Goal: Use online tool/utility: Utilize a website feature to perform a specific function

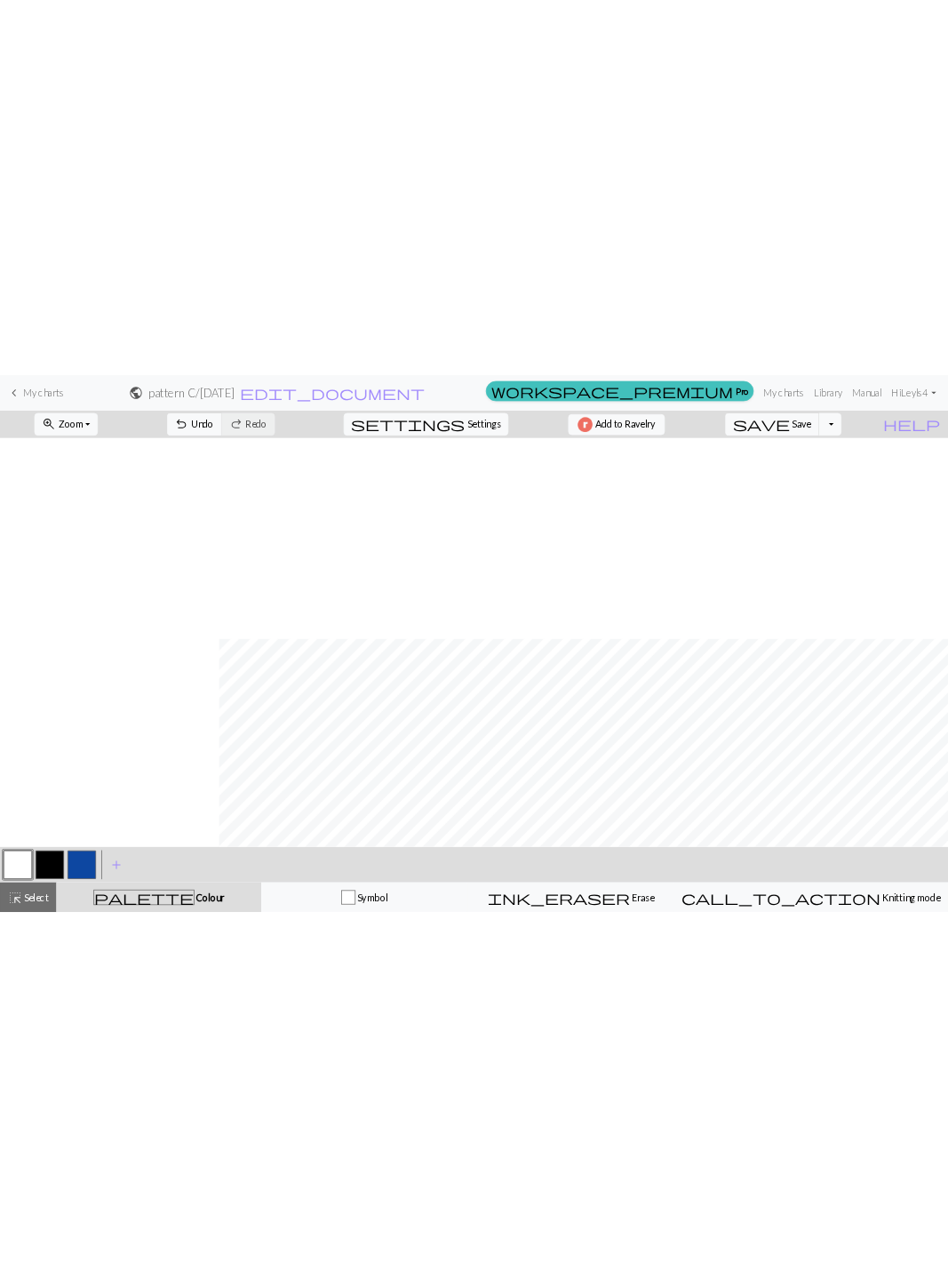
scroll to position [301, 329]
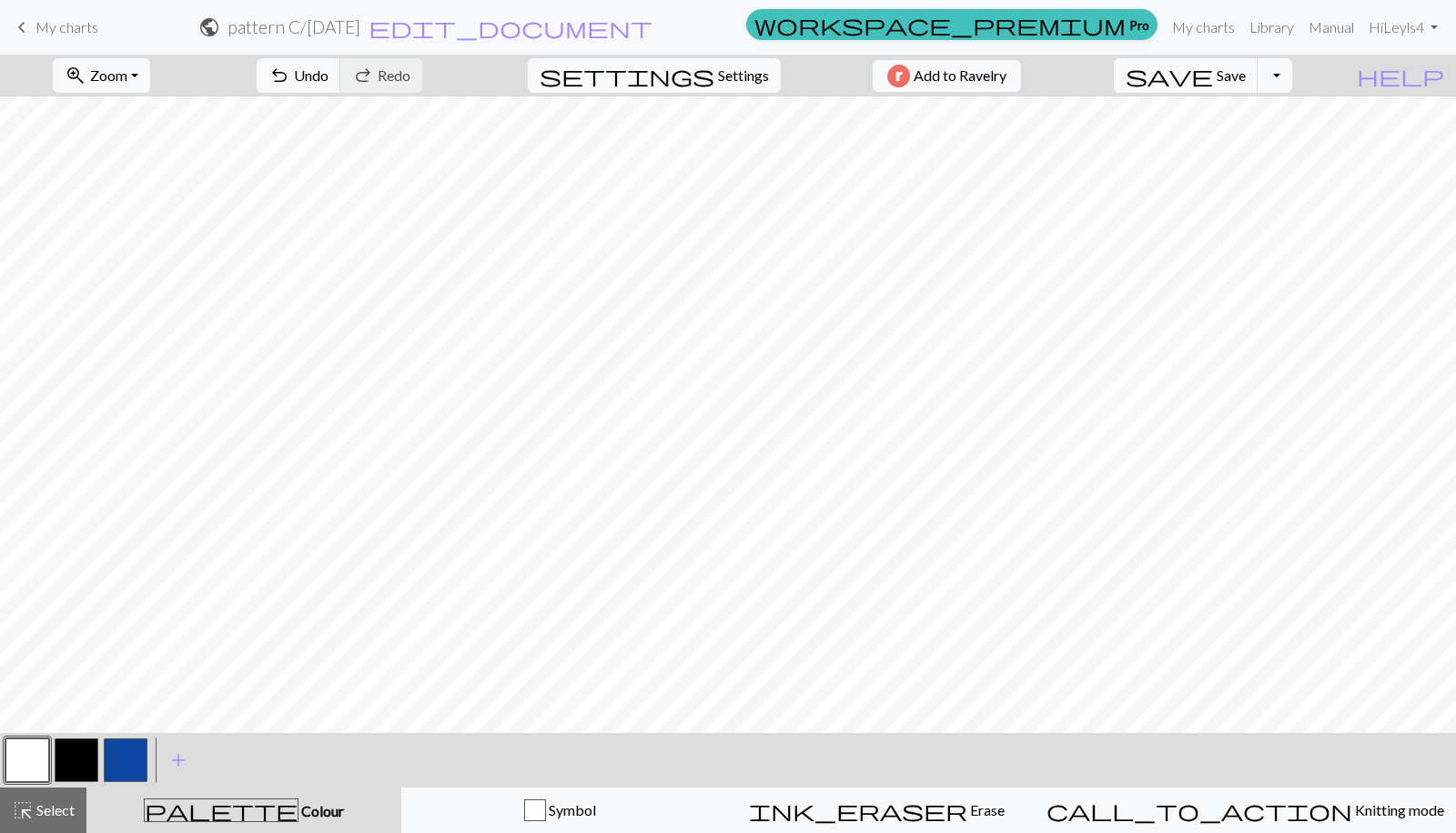
click at [90, 760] on button "button" at bounding box center [76, 760] width 43 height 43
click at [23, 776] on button "button" at bounding box center [28, 760] width 43 height 43
click at [81, 769] on button "button" at bounding box center [76, 760] width 43 height 43
click at [15, 760] on button "button" at bounding box center [28, 760] width 43 height 43
click at [87, 747] on button "button" at bounding box center [76, 760] width 43 height 43
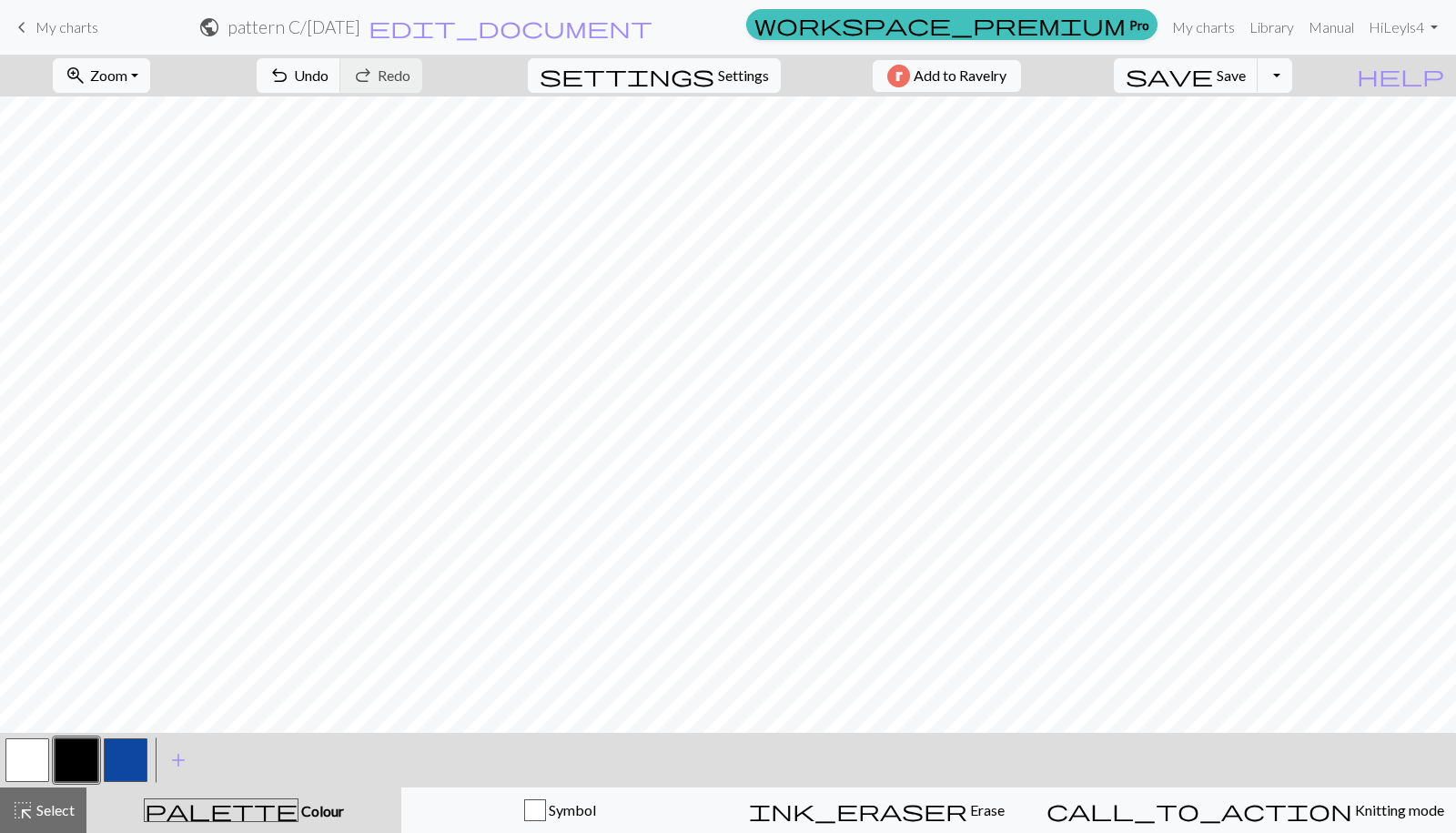
click at [32, 763] on button "button" at bounding box center [28, 760] width 43 height 43
click at [87, 758] on button "button" at bounding box center [76, 760] width 43 height 43
click at [42, 761] on button "button" at bounding box center [28, 760] width 43 height 43
click at [84, 748] on button "button" at bounding box center [76, 760] width 43 height 43
click at [21, 751] on button "button" at bounding box center [28, 760] width 43 height 43
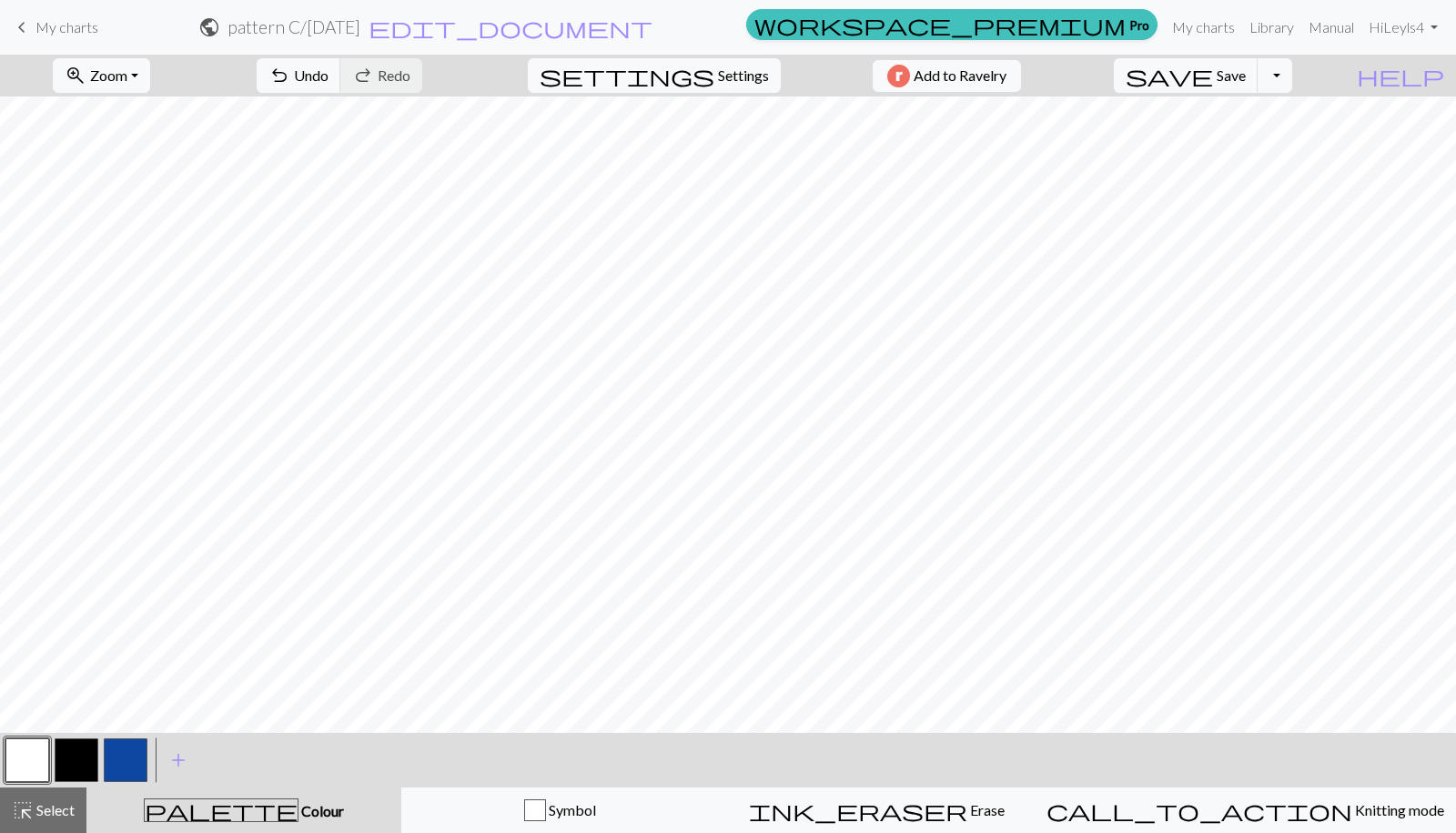
click at [87, 775] on button "button" at bounding box center [76, 760] width 43 height 43
click at [40, 753] on button "button" at bounding box center [28, 760] width 43 height 43
click at [79, 763] on button "button" at bounding box center [76, 760] width 43 height 43
click at [32, 748] on button "button" at bounding box center [28, 760] width 43 height 43
click at [80, 746] on button "button" at bounding box center [76, 760] width 43 height 43
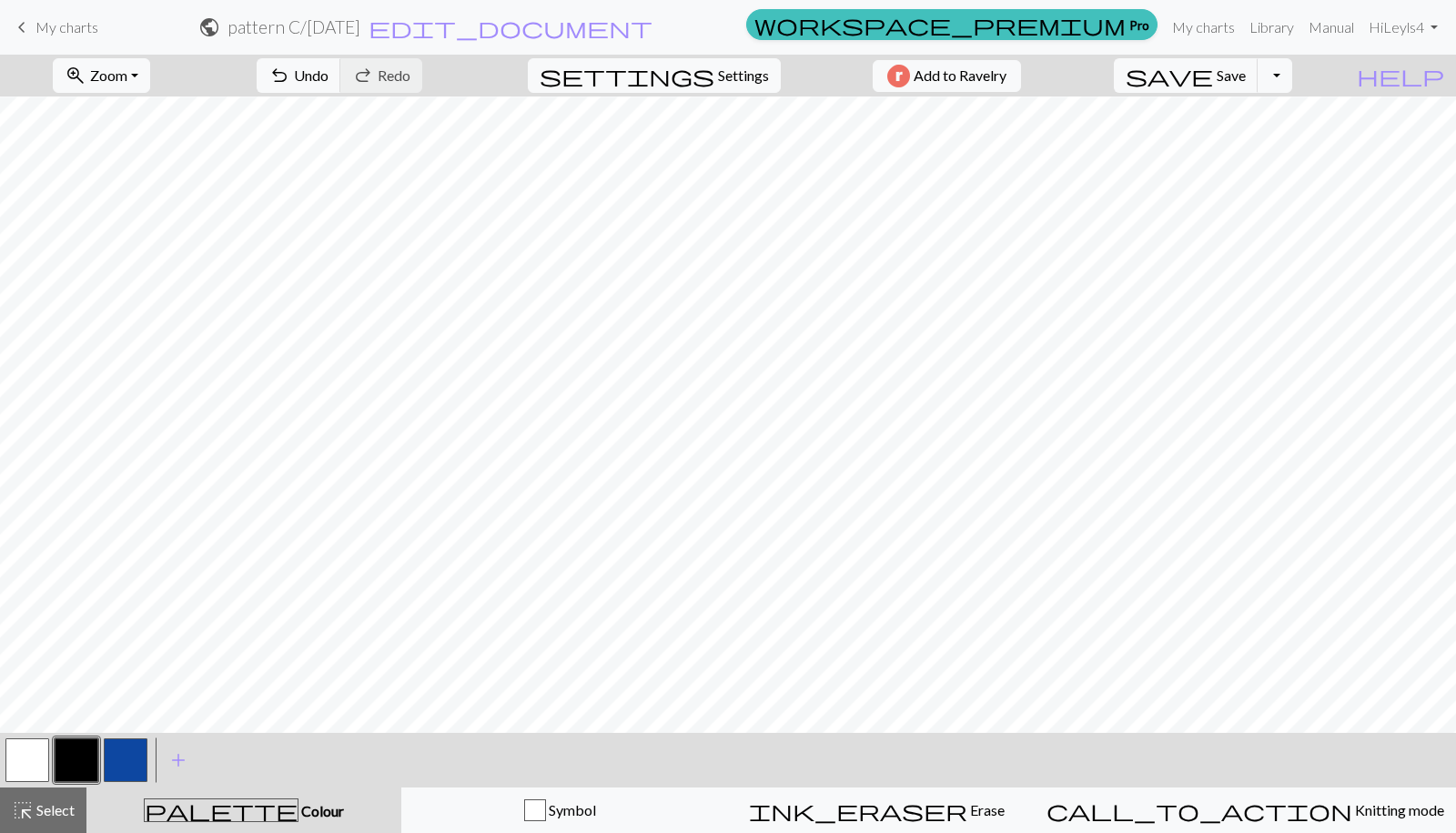
click at [32, 757] on button "button" at bounding box center [28, 760] width 43 height 43
click at [83, 762] on button "button" at bounding box center [76, 760] width 43 height 43
click at [29, 761] on button "button" at bounding box center [28, 760] width 43 height 43
click at [78, 749] on button "button" at bounding box center [76, 760] width 43 height 43
click at [18, 755] on button "button" at bounding box center [28, 760] width 43 height 43
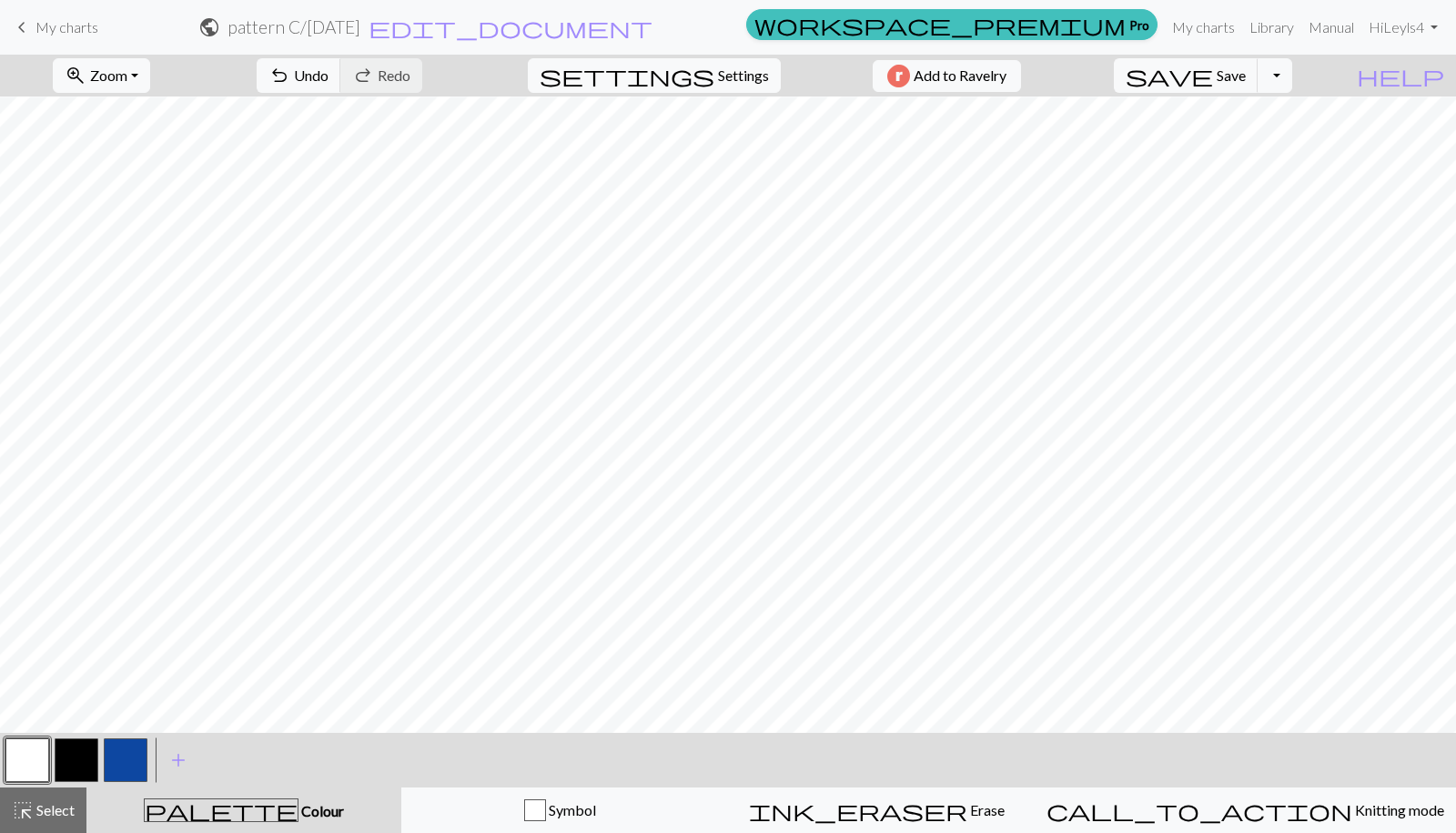
click at [89, 744] on button "button" at bounding box center [76, 760] width 43 height 43
click at [44, 763] on button "button" at bounding box center [28, 760] width 43 height 43
click at [91, 743] on button "button" at bounding box center [76, 760] width 43 height 43
click at [290, 75] on span "undo" at bounding box center [280, 76] width 22 height 26
click at [329, 74] on span "Undo" at bounding box center [311, 75] width 35 height 18
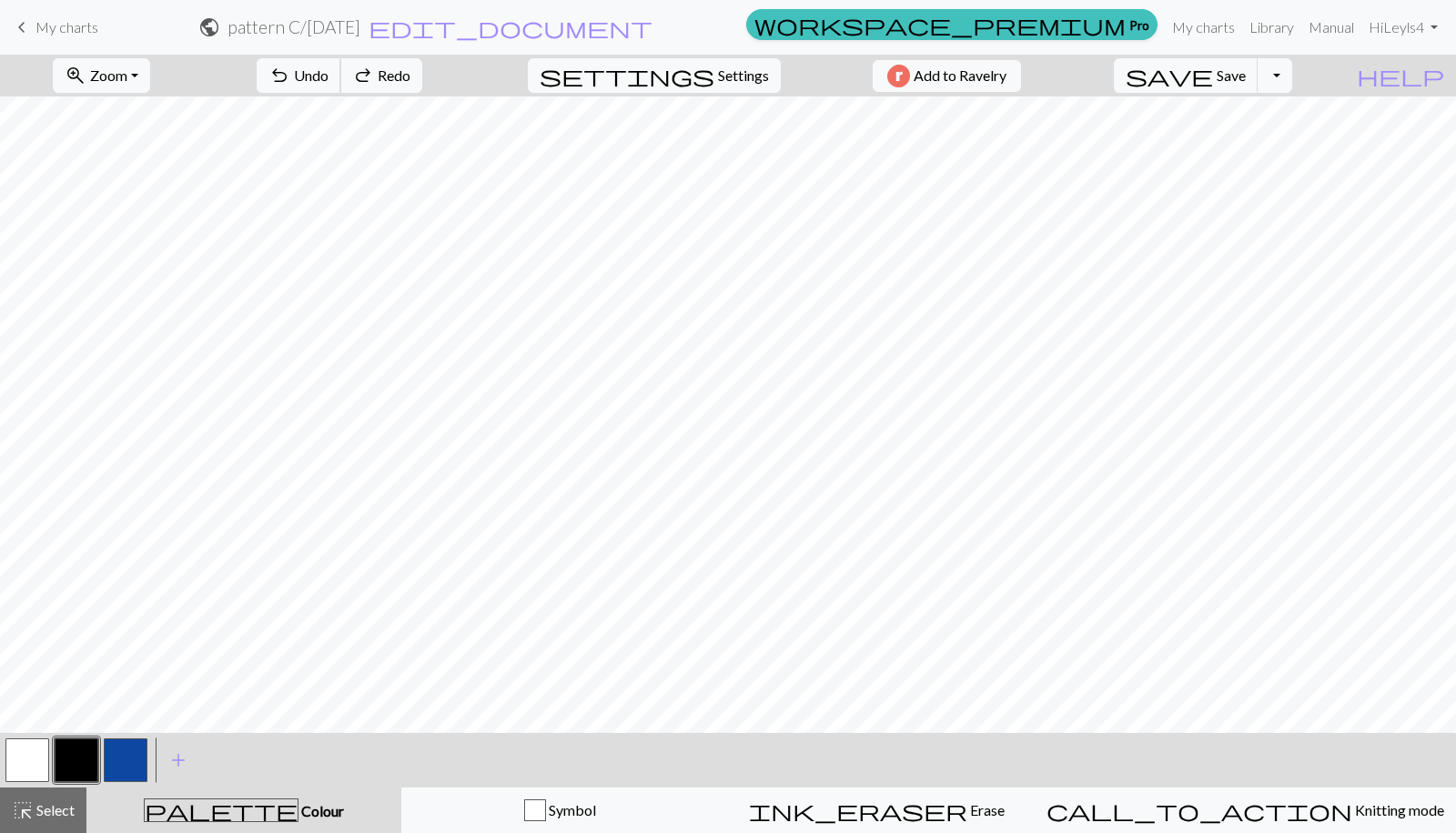
click at [329, 68] on span "Undo" at bounding box center [311, 75] width 35 height 18
click at [32, 767] on button "button" at bounding box center [28, 760] width 43 height 43
click at [85, 750] on button "button" at bounding box center [76, 760] width 43 height 43
click at [329, 76] on span "Undo" at bounding box center [311, 75] width 35 height 18
click at [72, 749] on button "button" at bounding box center [76, 760] width 43 height 43
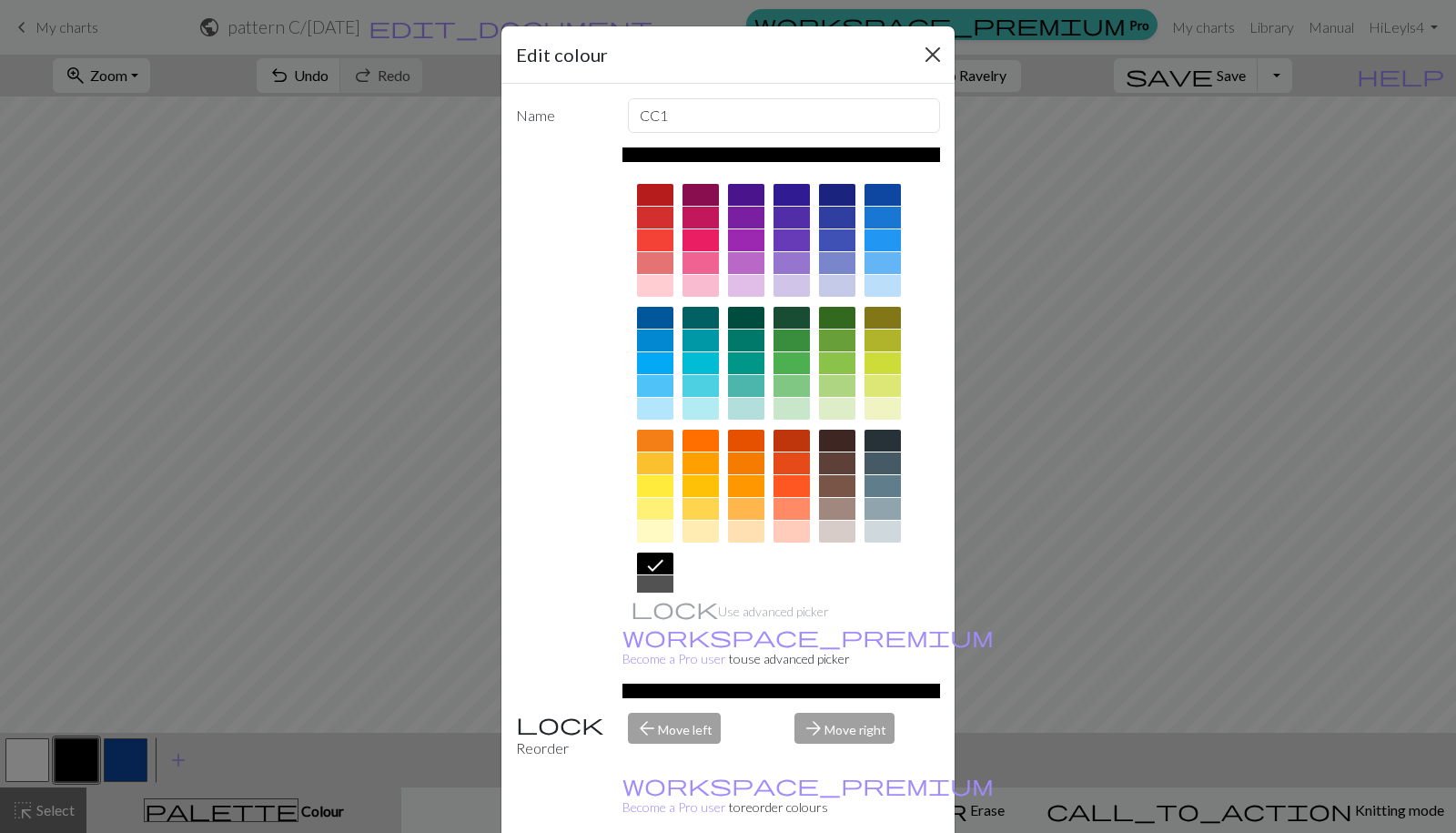
click at [919, 68] on div "Edit colour" at bounding box center [728, 55] width 453 height 57
click at [936, 63] on button "Close" at bounding box center [932, 54] width 29 height 29
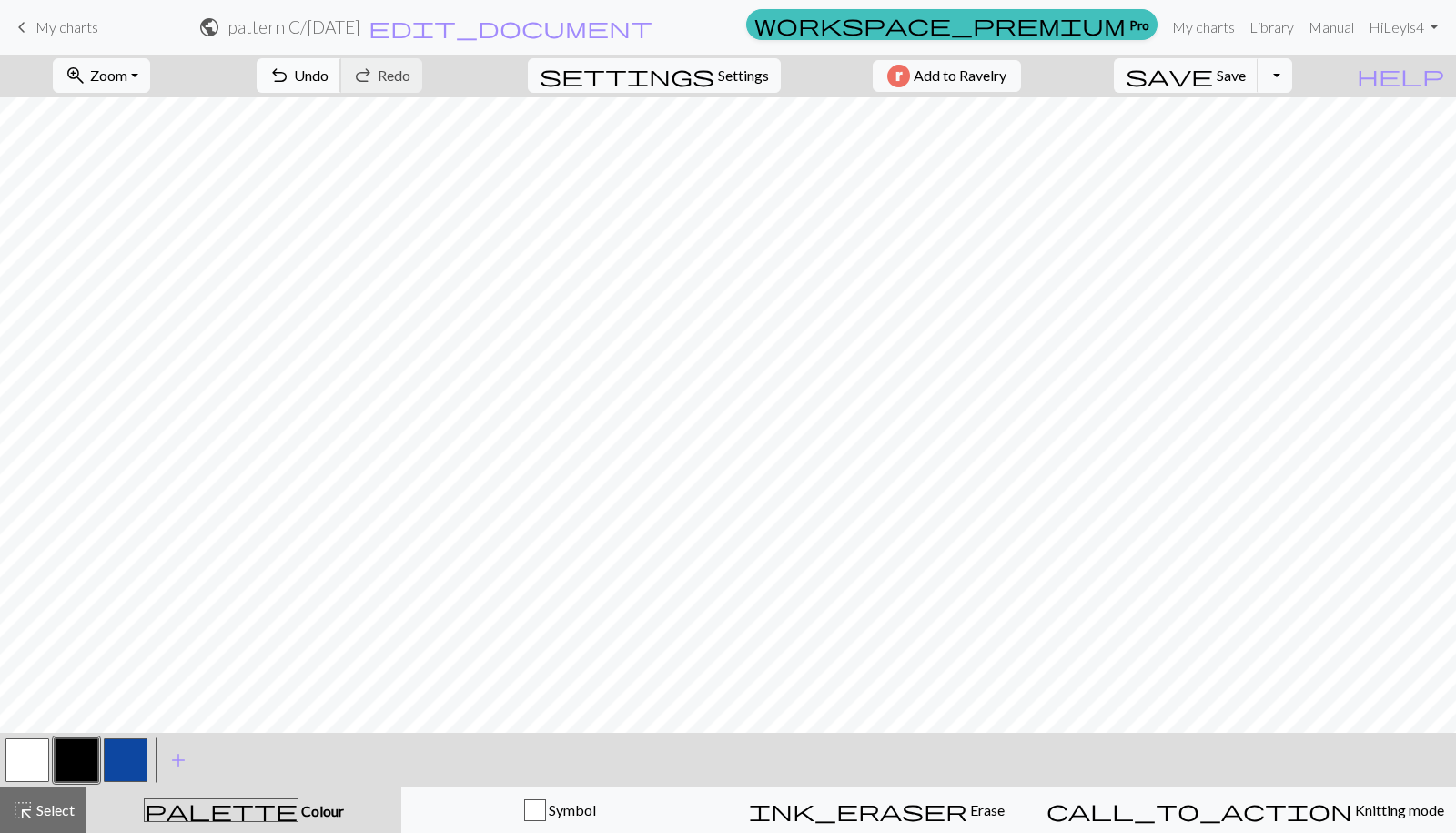
click at [329, 75] on span "Undo" at bounding box center [311, 75] width 35 height 18
click at [342, 85] on button "undo Undo Undo" at bounding box center [299, 75] width 85 height 35
click at [329, 68] on span "Undo" at bounding box center [311, 75] width 35 height 18
click at [342, 63] on button "undo Undo Undo" at bounding box center [299, 75] width 85 height 35
click at [32, 744] on button "button" at bounding box center [28, 760] width 43 height 43
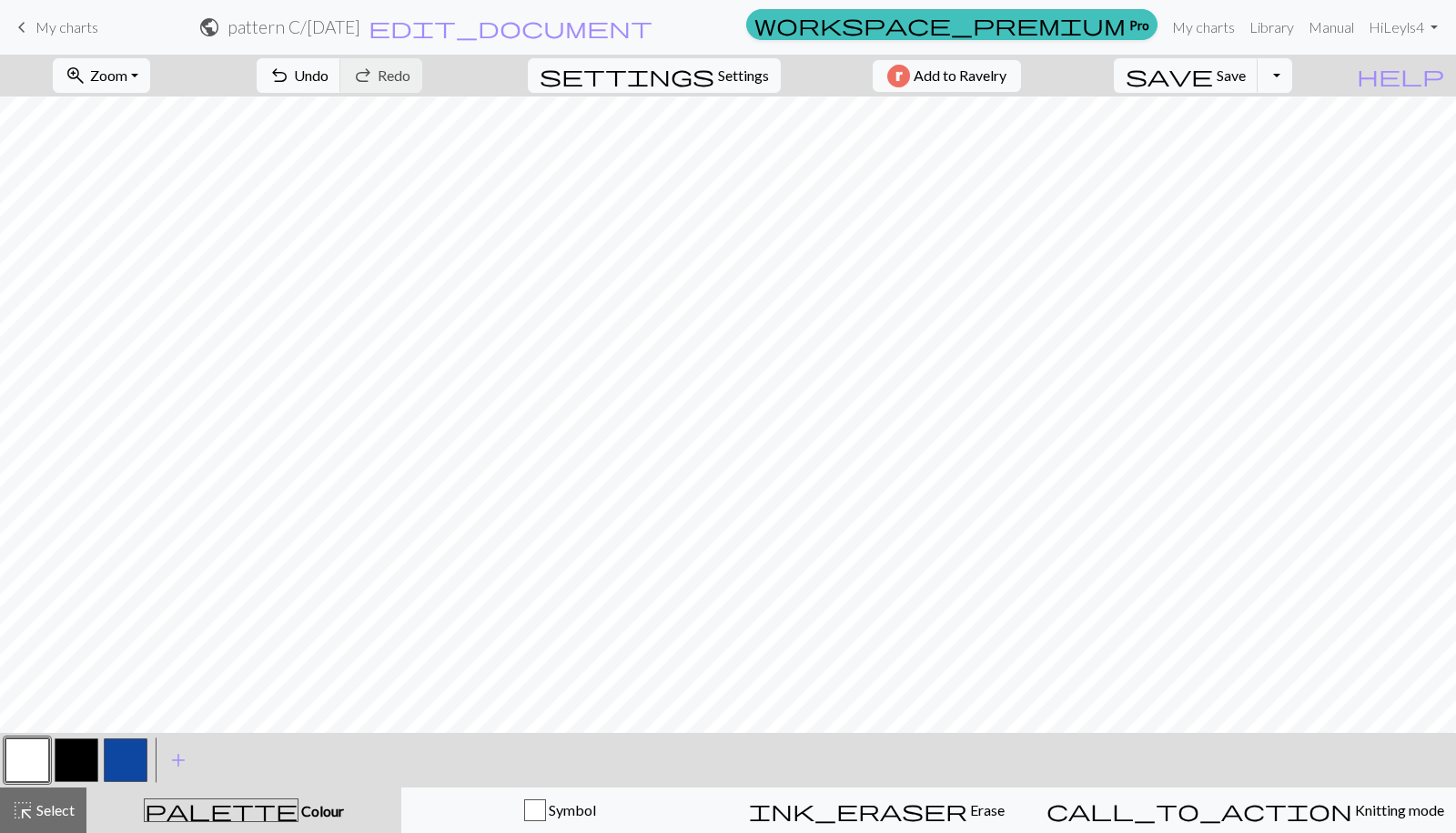
click at [85, 749] on button "button" at bounding box center [76, 760] width 43 height 43
click at [23, 759] on button "button" at bounding box center [28, 760] width 43 height 43
click at [87, 738] on div at bounding box center [77, 761] width 49 height 49
click at [63, 783] on div at bounding box center [77, 761] width 49 height 49
click at [83, 757] on button "button" at bounding box center [76, 760] width 43 height 43
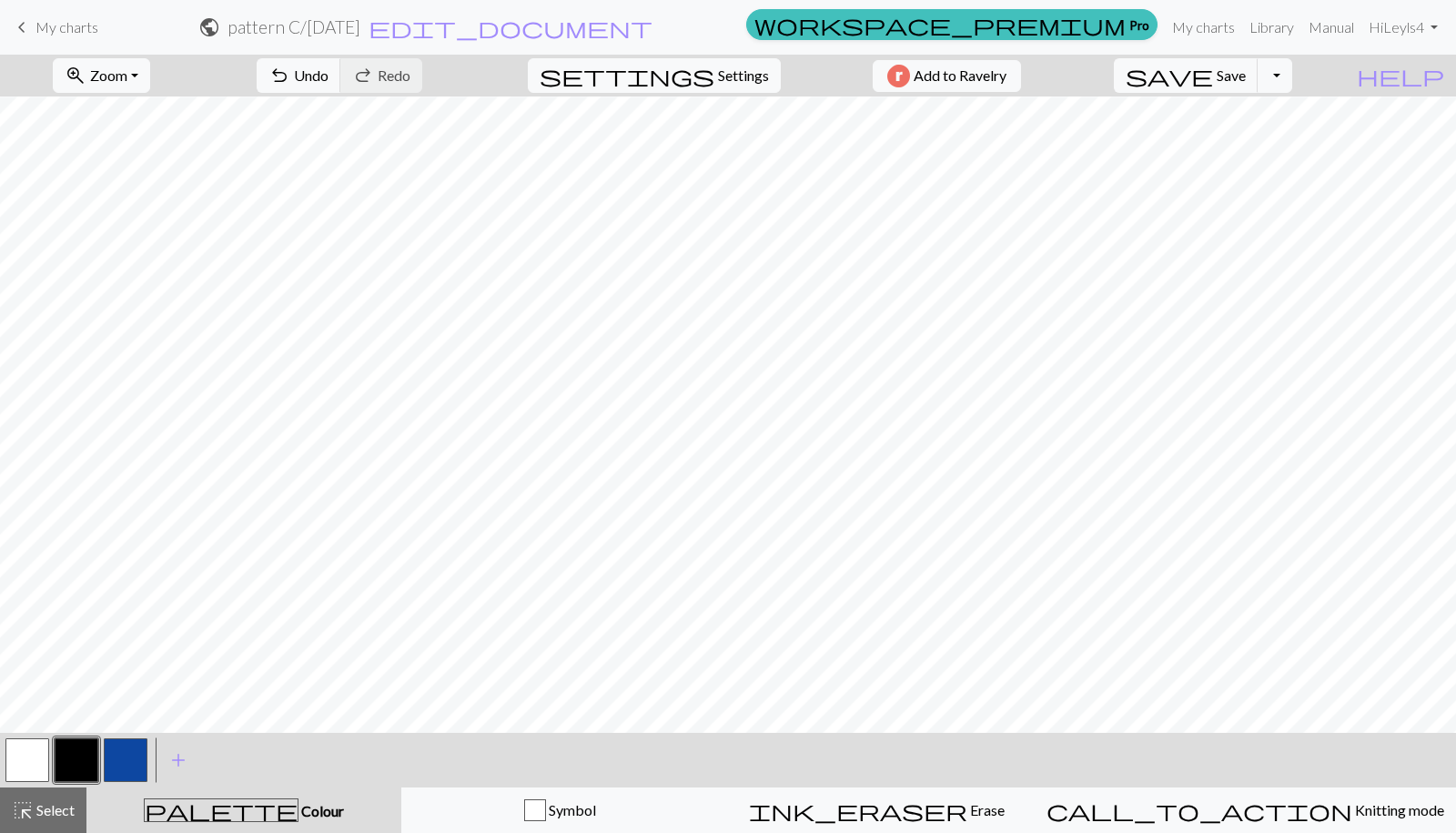
click at [28, 770] on button "button" at bounding box center [28, 760] width 43 height 43
click at [82, 748] on button "button" at bounding box center [76, 760] width 43 height 43
click at [25, 773] on button "button" at bounding box center [28, 760] width 43 height 43
click at [72, 759] on button "button" at bounding box center [76, 760] width 43 height 43
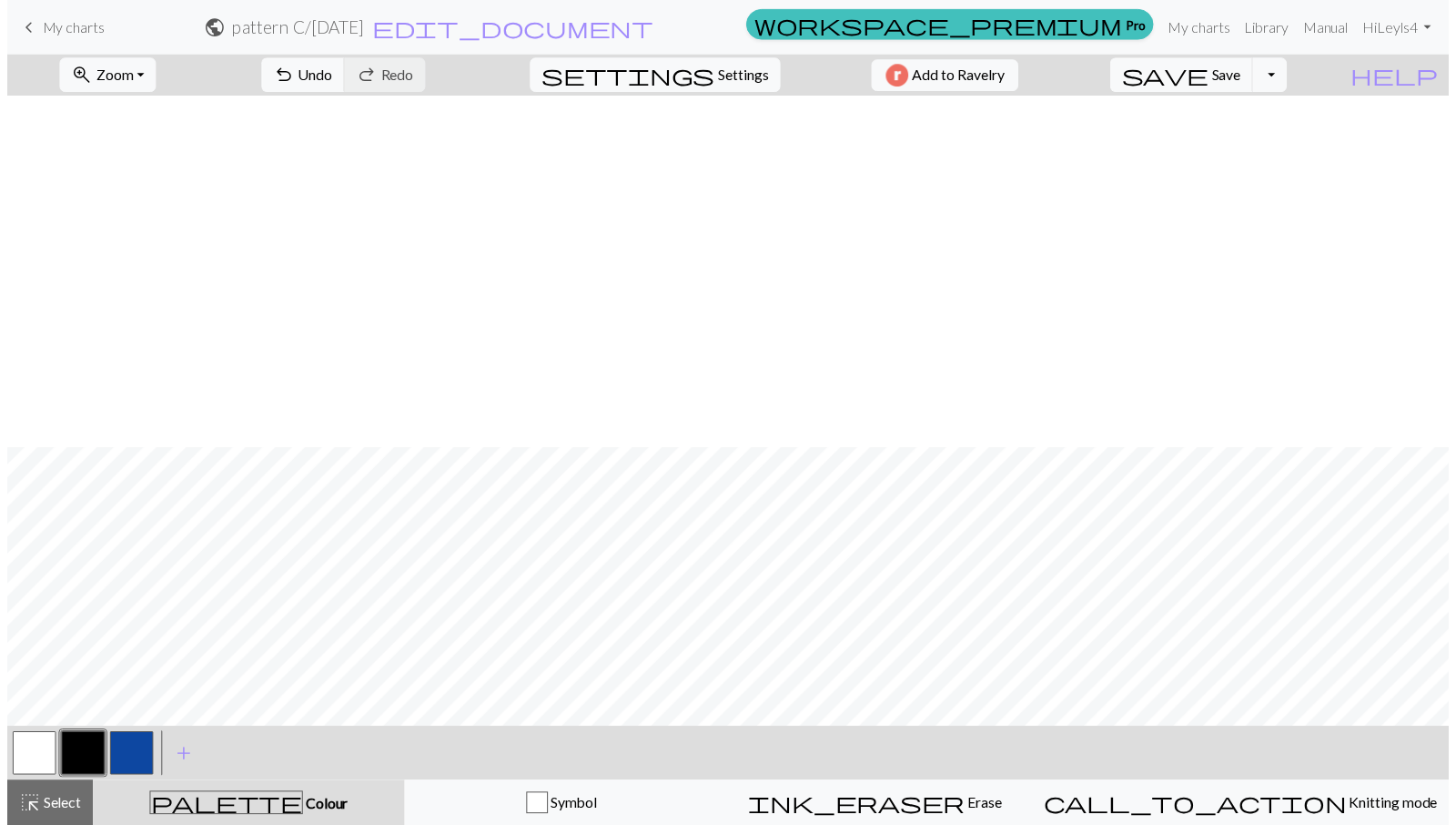
scroll to position [355, 337]
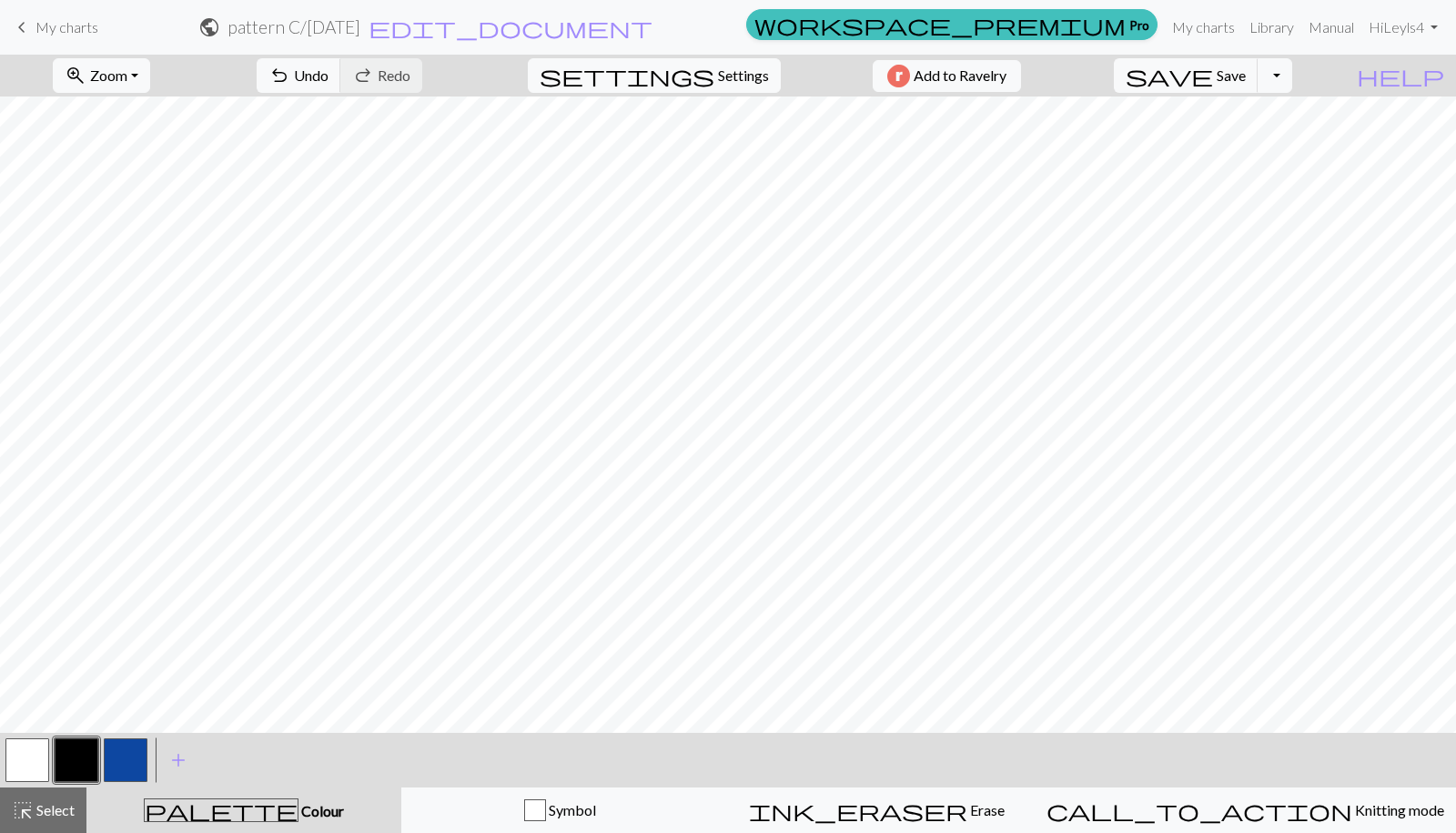
click at [39, 743] on button "button" at bounding box center [28, 760] width 43 height 43
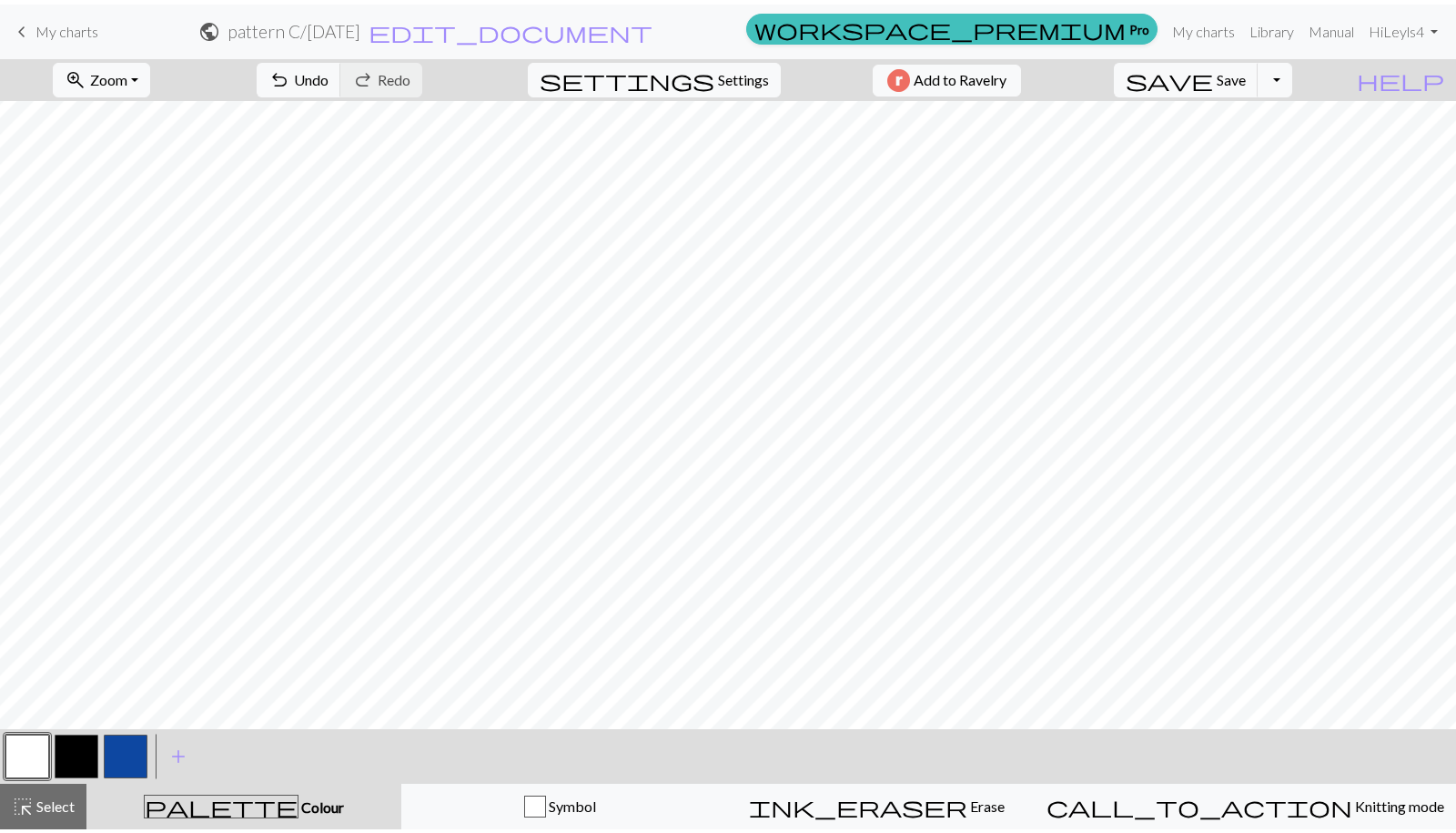
scroll to position [342, 337]
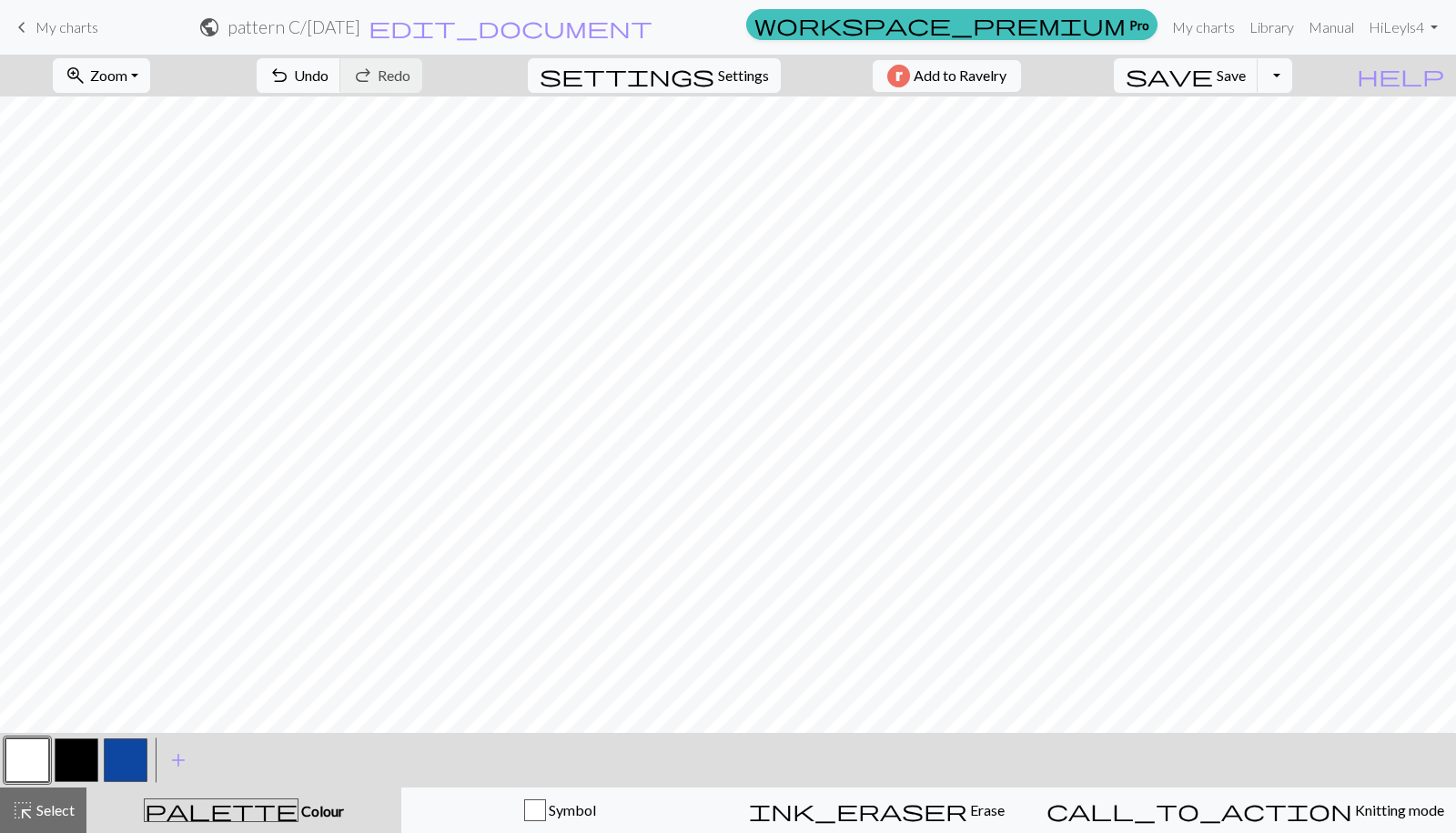
click at [79, 747] on button "button" at bounding box center [76, 760] width 43 height 43
click at [28, 748] on button "button" at bounding box center [28, 760] width 43 height 43
click at [70, 757] on button "button" at bounding box center [76, 760] width 43 height 43
click at [27, 773] on button "button" at bounding box center [28, 760] width 43 height 43
click at [81, 762] on button "button" at bounding box center [76, 760] width 43 height 43
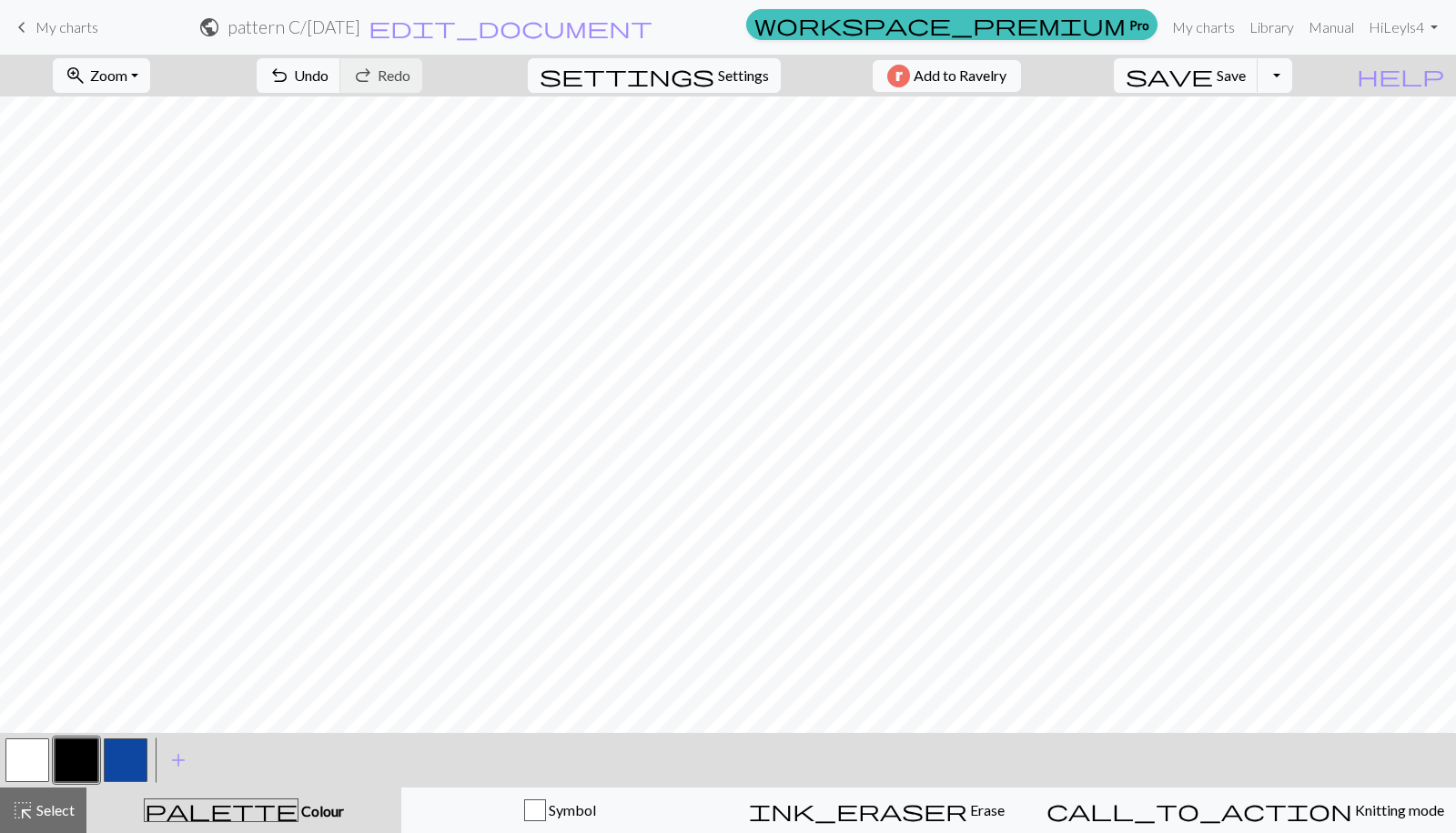
click at [34, 771] on button "button" at bounding box center [28, 760] width 43 height 43
click at [47, 815] on span "Select" at bounding box center [53, 810] width 40 height 18
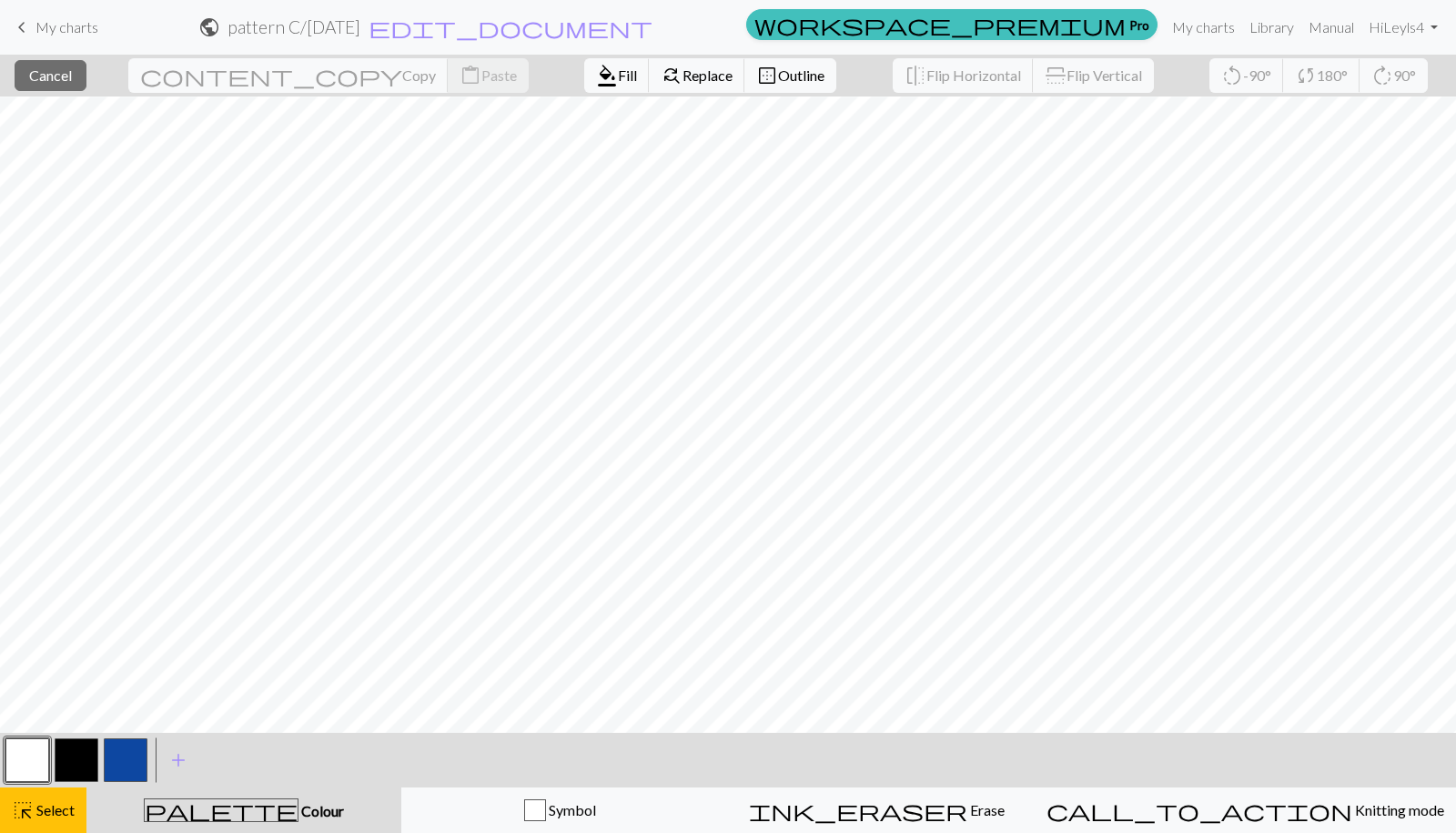
click at [34, 754] on button "button" at bounding box center [28, 760] width 43 height 43
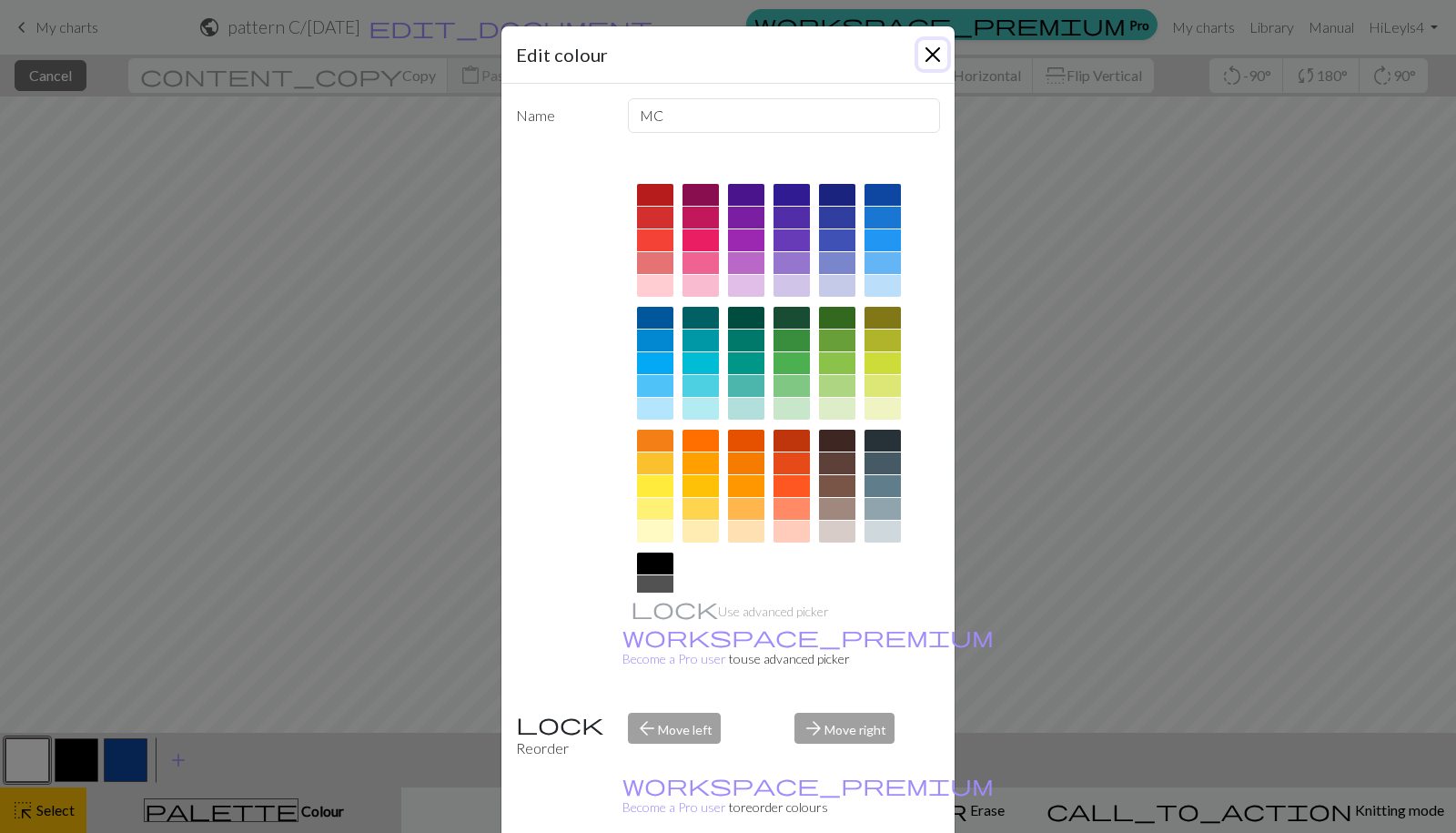
click at [940, 55] on button "Close" at bounding box center [932, 54] width 29 height 29
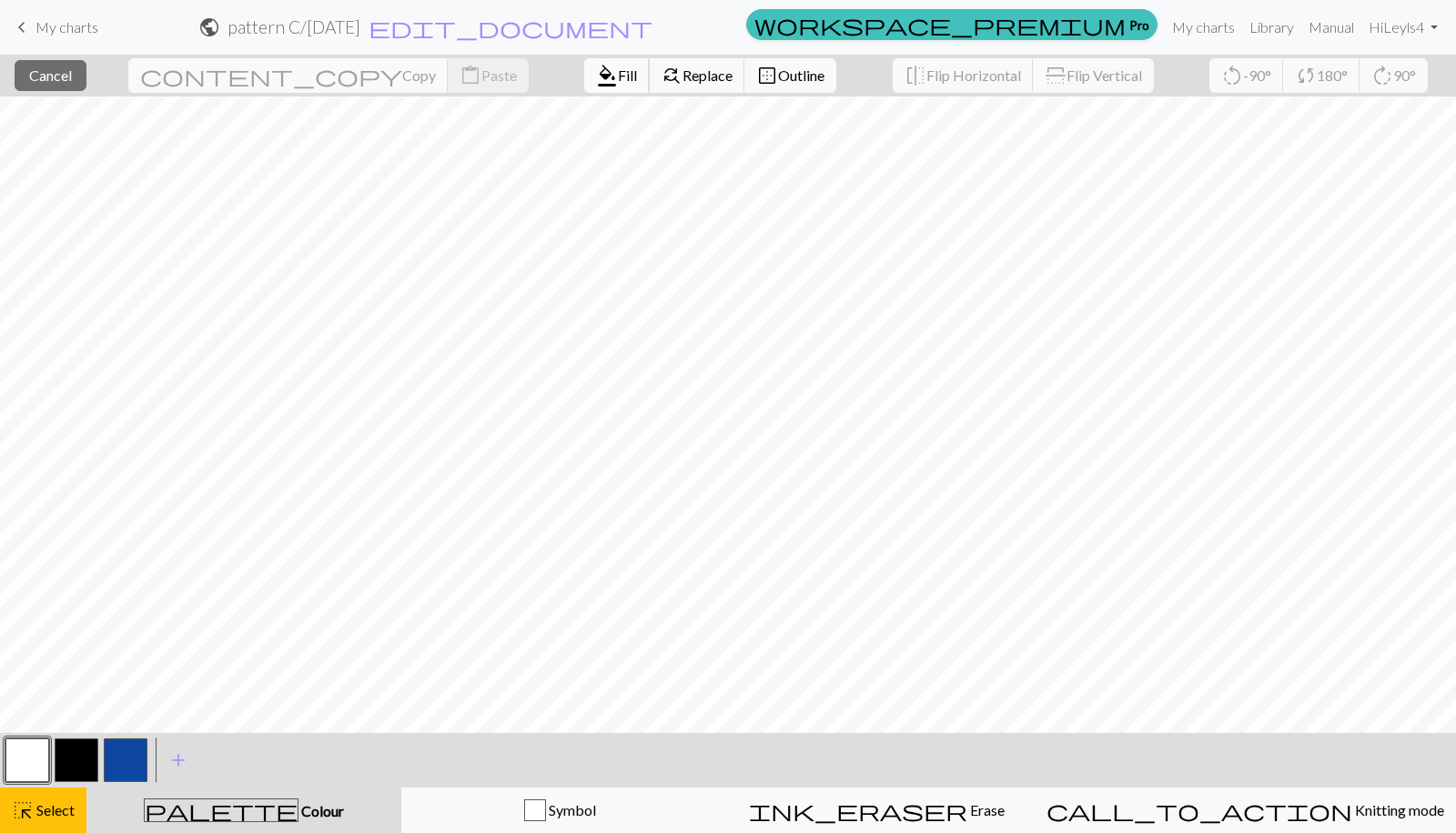
click at [585, 75] on button "format_color_fill Fill" at bounding box center [617, 75] width 65 height 35
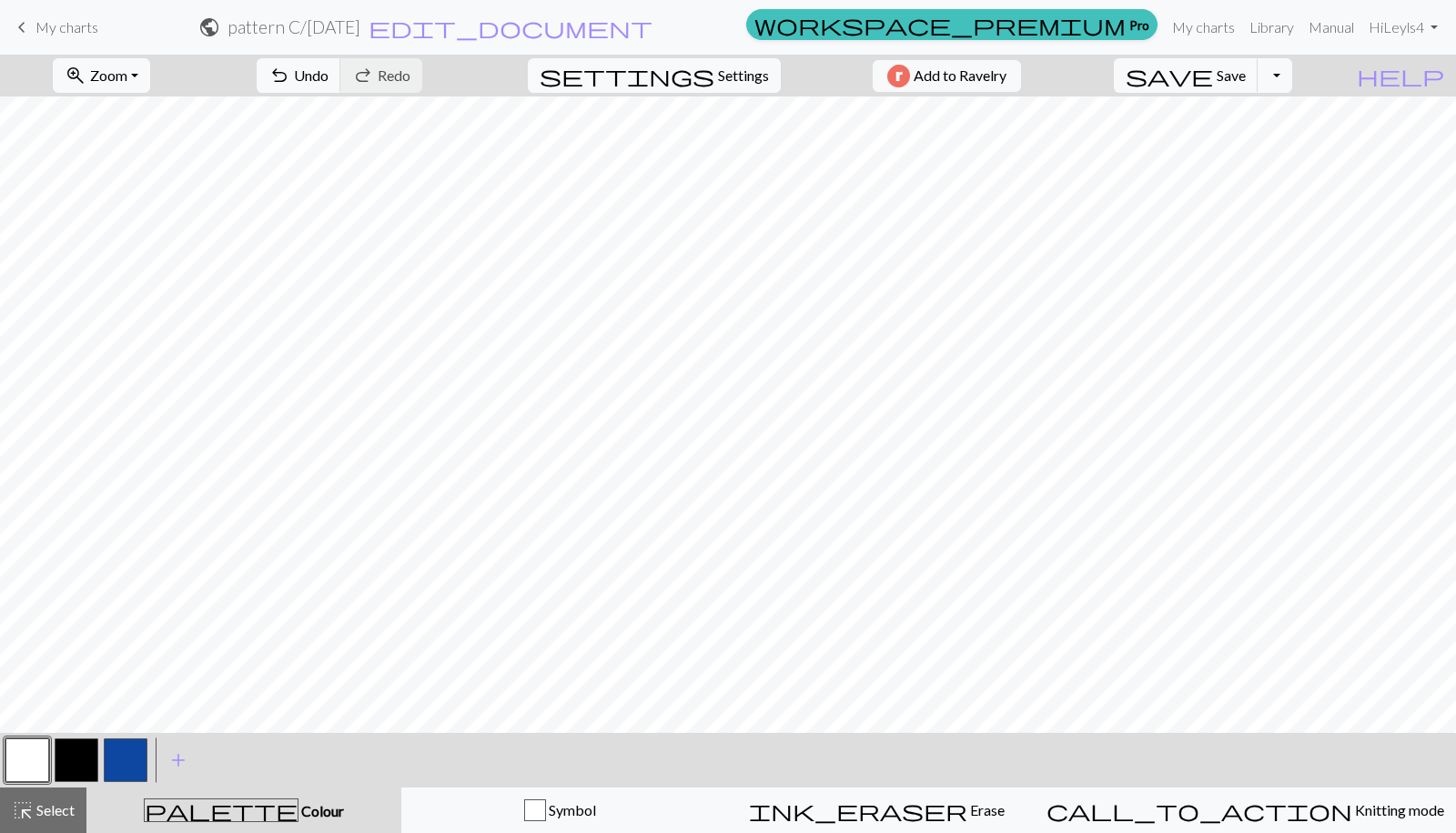
click at [78, 759] on button "button" at bounding box center [76, 760] width 43 height 43
click at [329, 69] on span "Undo" at bounding box center [311, 75] width 35 height 18
click at [342, 64] on button "undo Undo Undo" at bounding box center [299, 75] width 85 height 35
click at [329, 70] on span "Undo" at bounding box center [311, 75] width 35 height 18
click at [342, 61] on button "undo Undo Undo" at bounding box center [299, 75] width 85 height 35
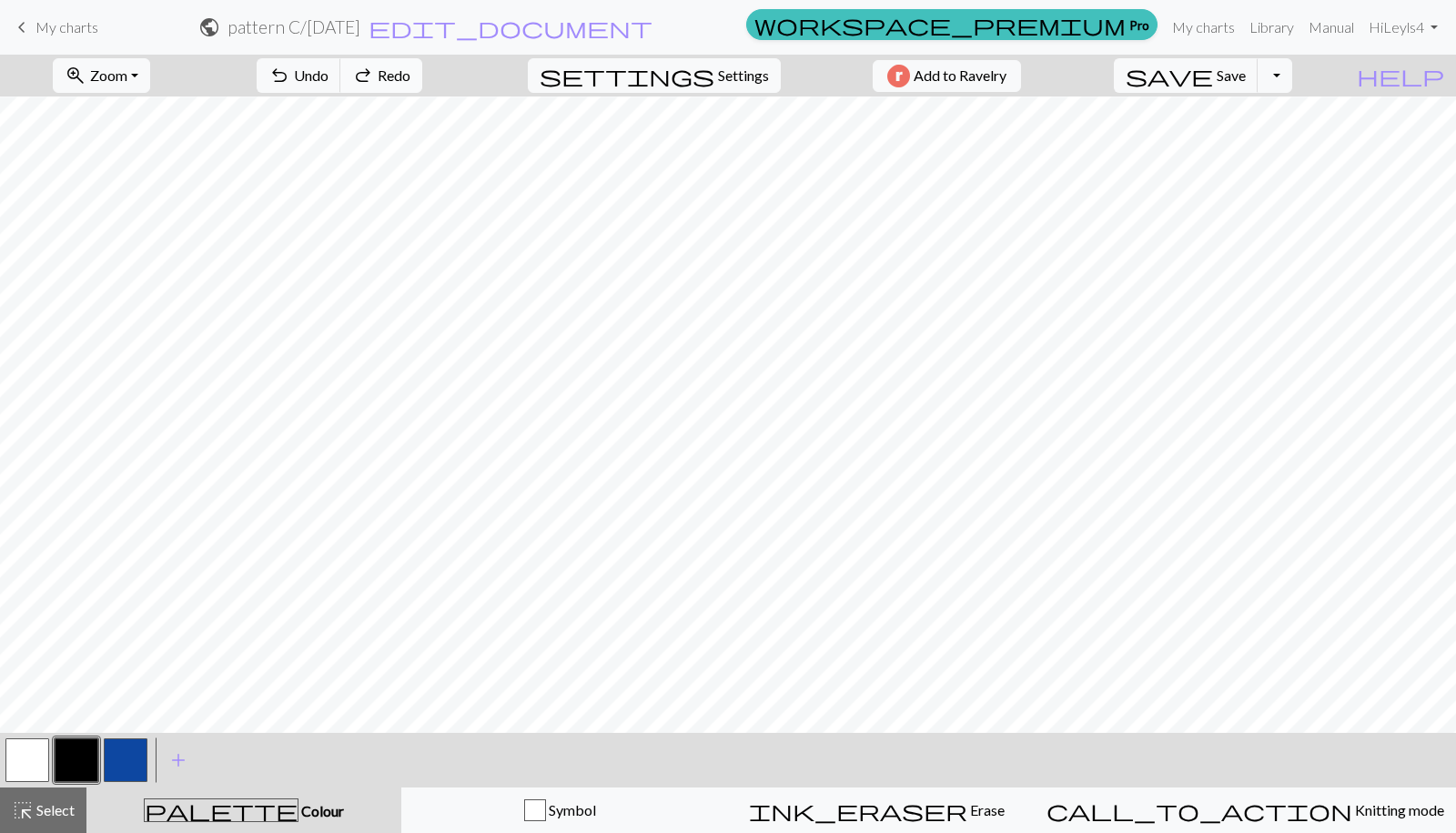
click at [411, 84] on span "Redo" at bounding box center [393, 75] width 33 height 18
click at [329, 67] on span "Undo" at bounding box center [311, 75] width 35 height 18
click at [29, 757] on button "button" at bounding box center [28, 760] width 43 height 43
click at [74, 754] on button "button" at bounding box center [76, 760] width 43 height 43
click at [24, 760] on button "button" at bounding box center [28, 760] width 43 height 43
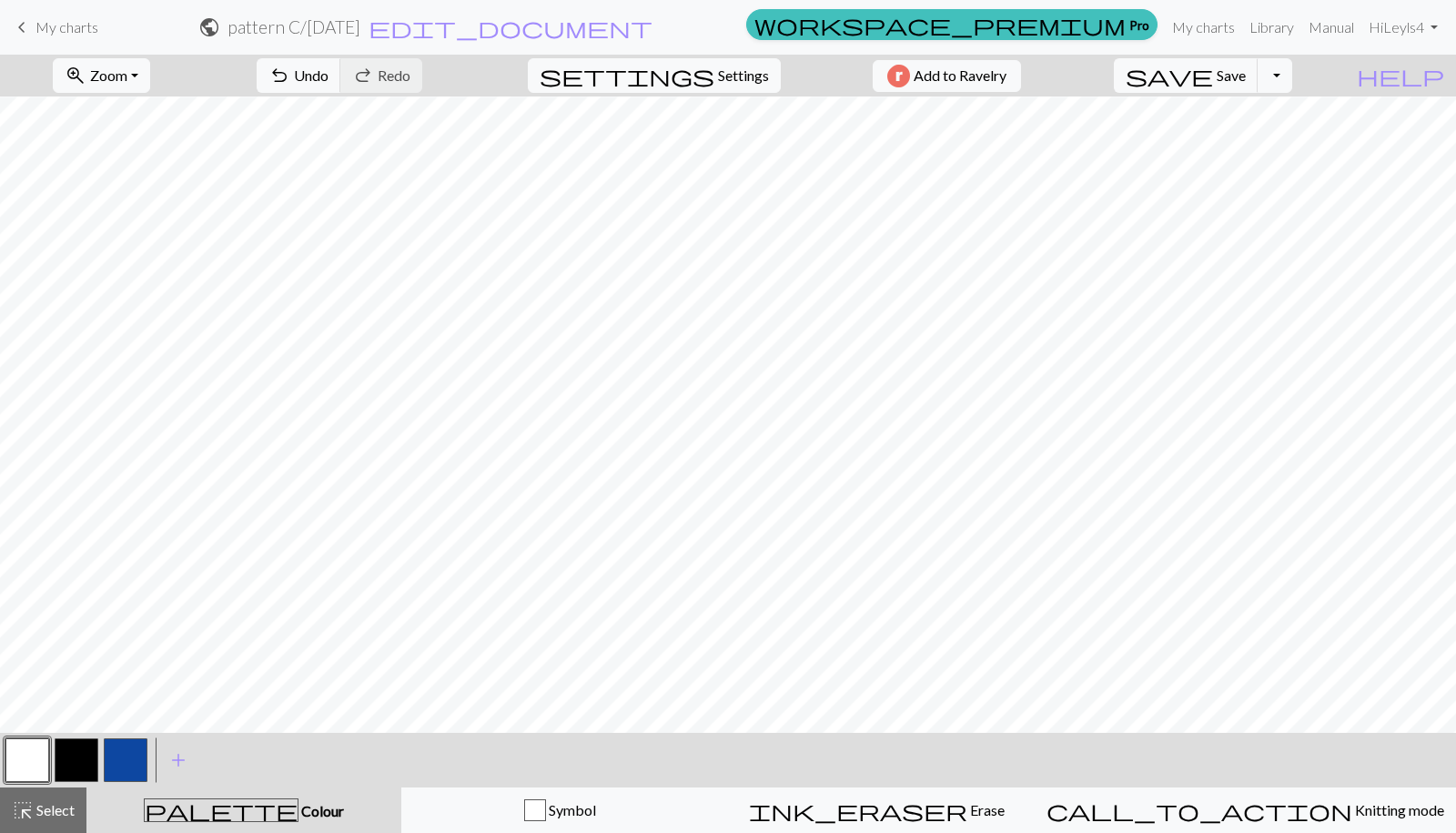
click at [84, 767] on button "button" at bounding box center [76, 760] width 43 height 43
click at [15, 760] on button "button" at bounding box center [28, 760] width 43 height 43
click at [75, 754] on button "button" at bounding box center [76, 760] width 43 height 43
click at [44, 759] on button "button" at bounding box center [28, 760] width 43 height 43
click at [66, 766] on button "button" at bounding box center [76, 760] width 43 height 43
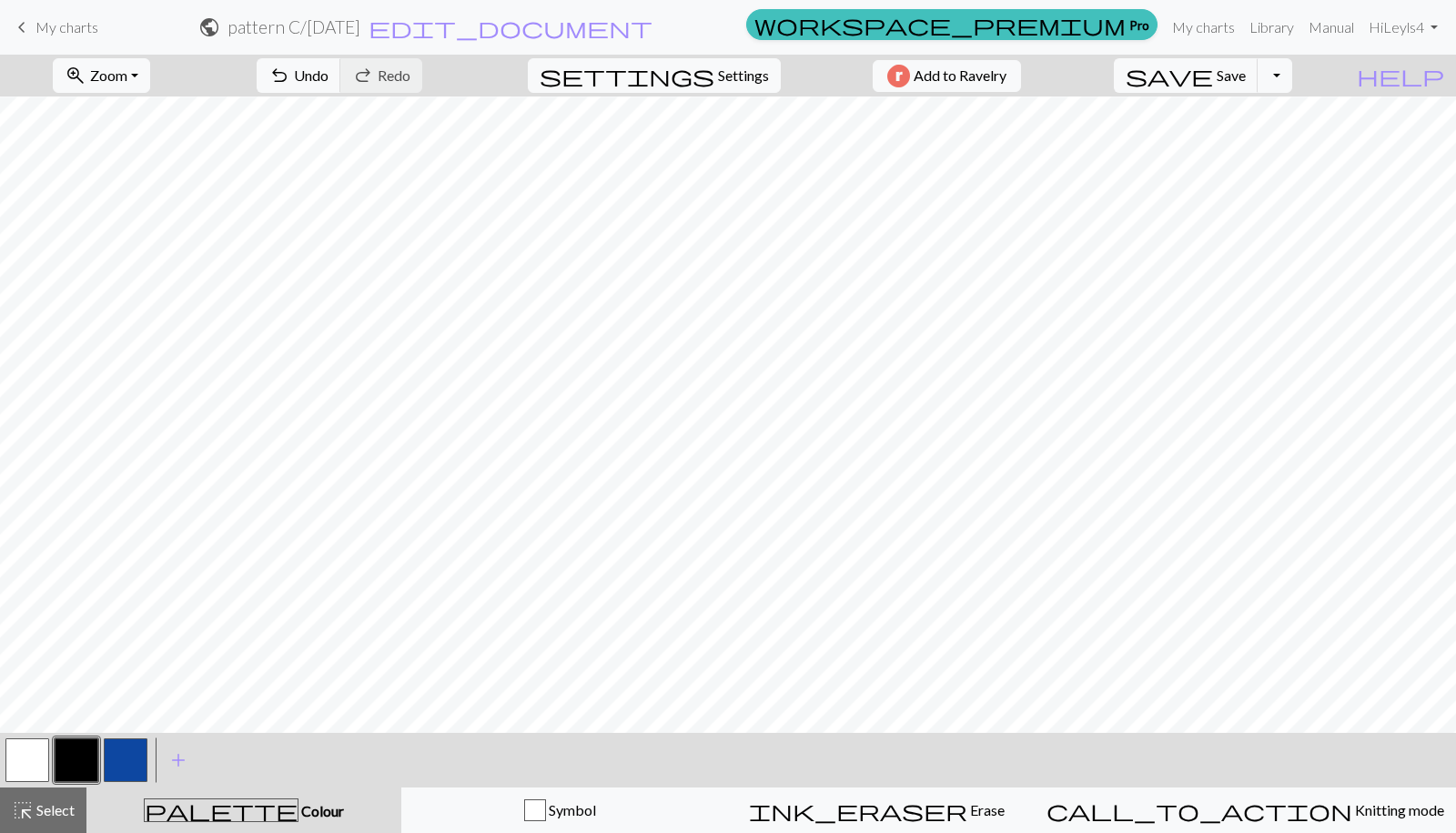
click at [68, 769] on button "button" at bounding box center [76, 760] width 43 height 43
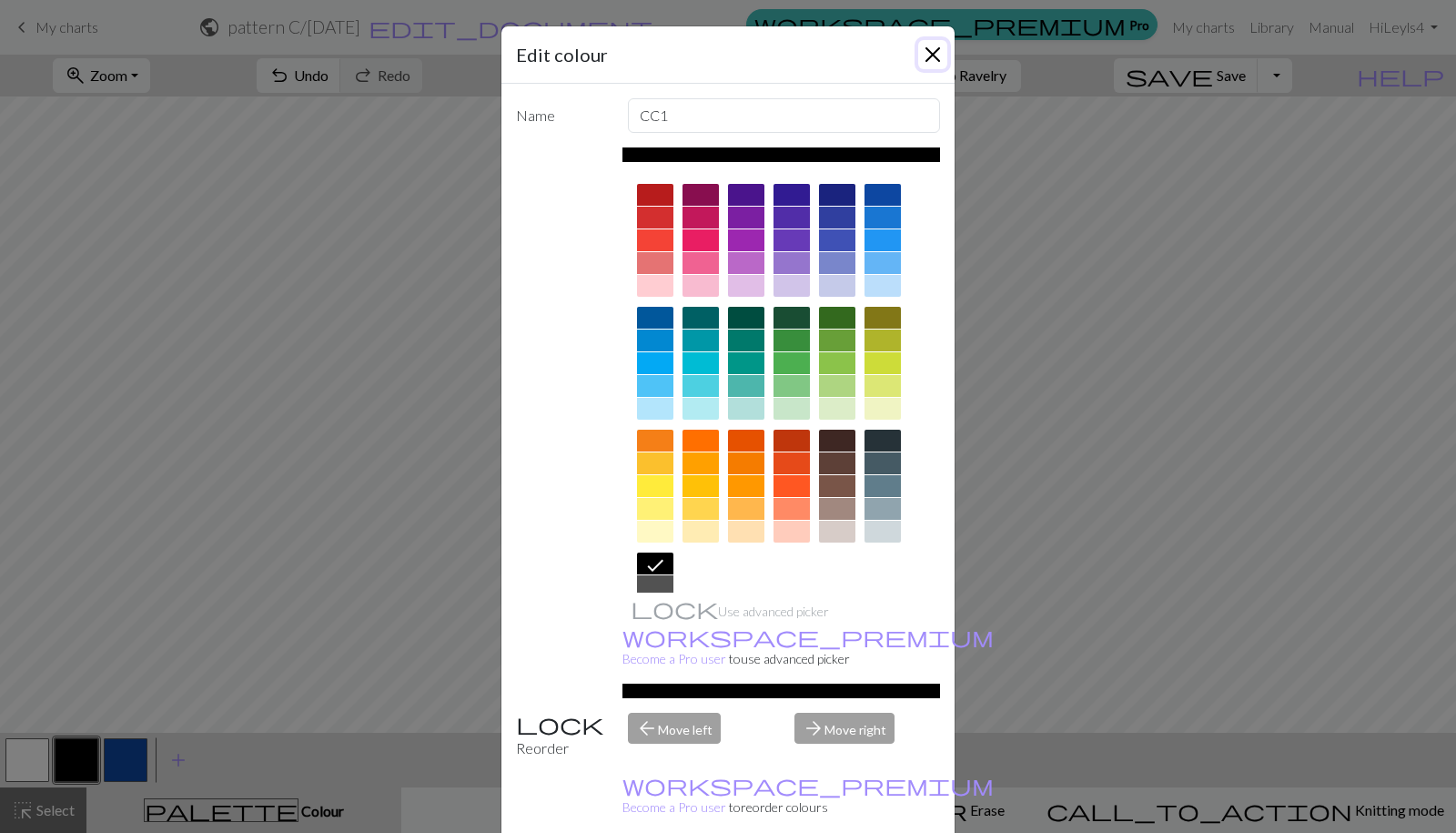
click at [930, 58] on button "Close" at bounding box center [932, 54] width 29 height 29
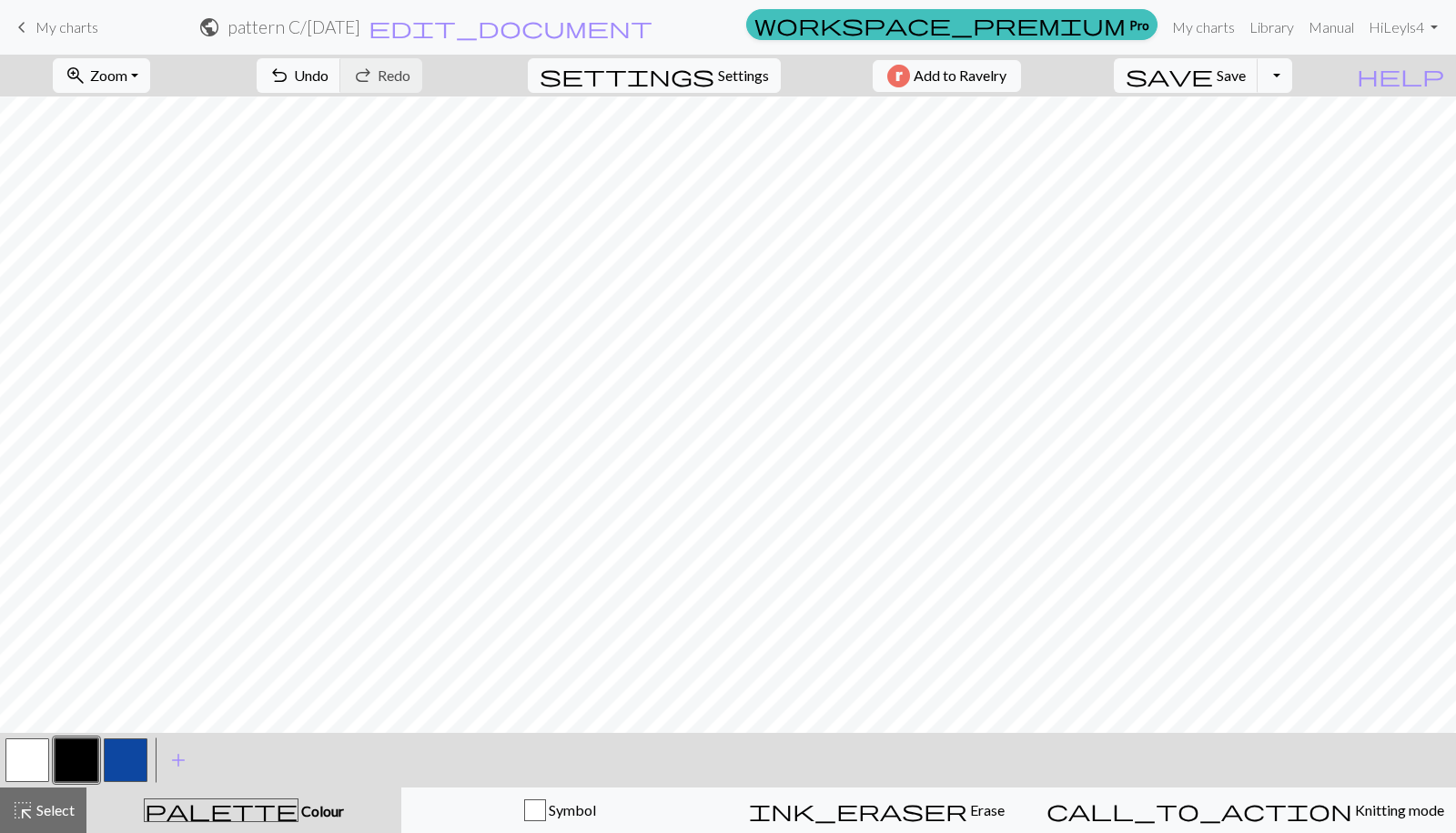
click at [30, 744] on button "button" at bounding box center [28, 760] width 43 height 43
click at [87, 750] on button "button" at bounding box center [76, 760] width 43 height 43
click at [42, 756] on button "button" at bounding box center [28, 760] width 43 height 43
click at [68, 755] on button "button" at bounding box center [76, 760] width 43 height 43
click at [36, 751] on button "button" at bounding box center [28, 760] width 43 height 43
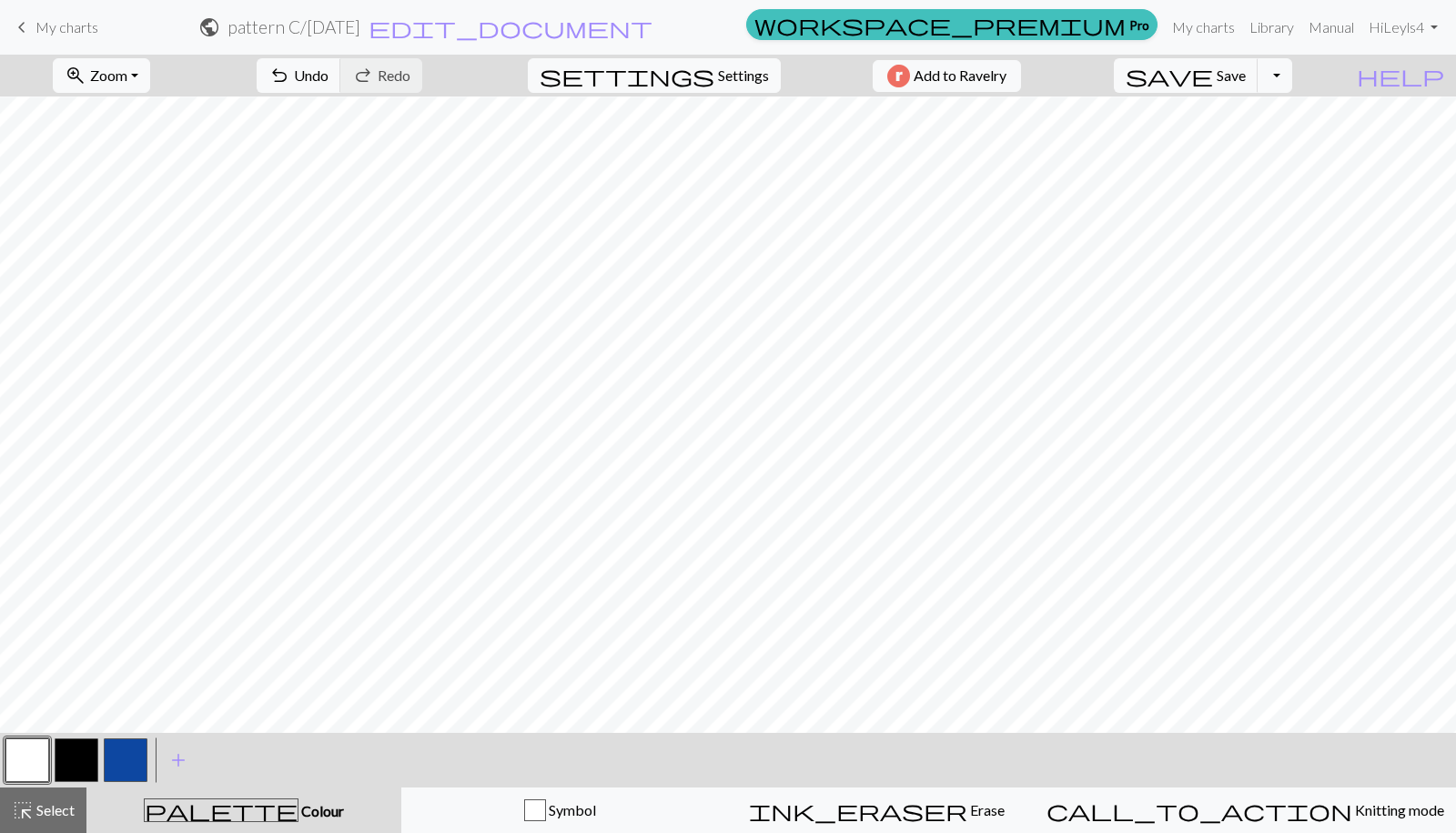
click at [131, 769] on button "button" at bounding box center [125, 760] width 43 height 43
click at [82, 762] on button "button" at bounding box center [76, 760] width 43 height 43
click at [134, 750] on button "button" at bounding box center [125, 760] width 43 height 43
click at [80, 759] on button "button" at bounding box center [76, 760] width 43 height 43
click at [128, 750] on button "button" at bounding box center [125, 760] width 43 height 43
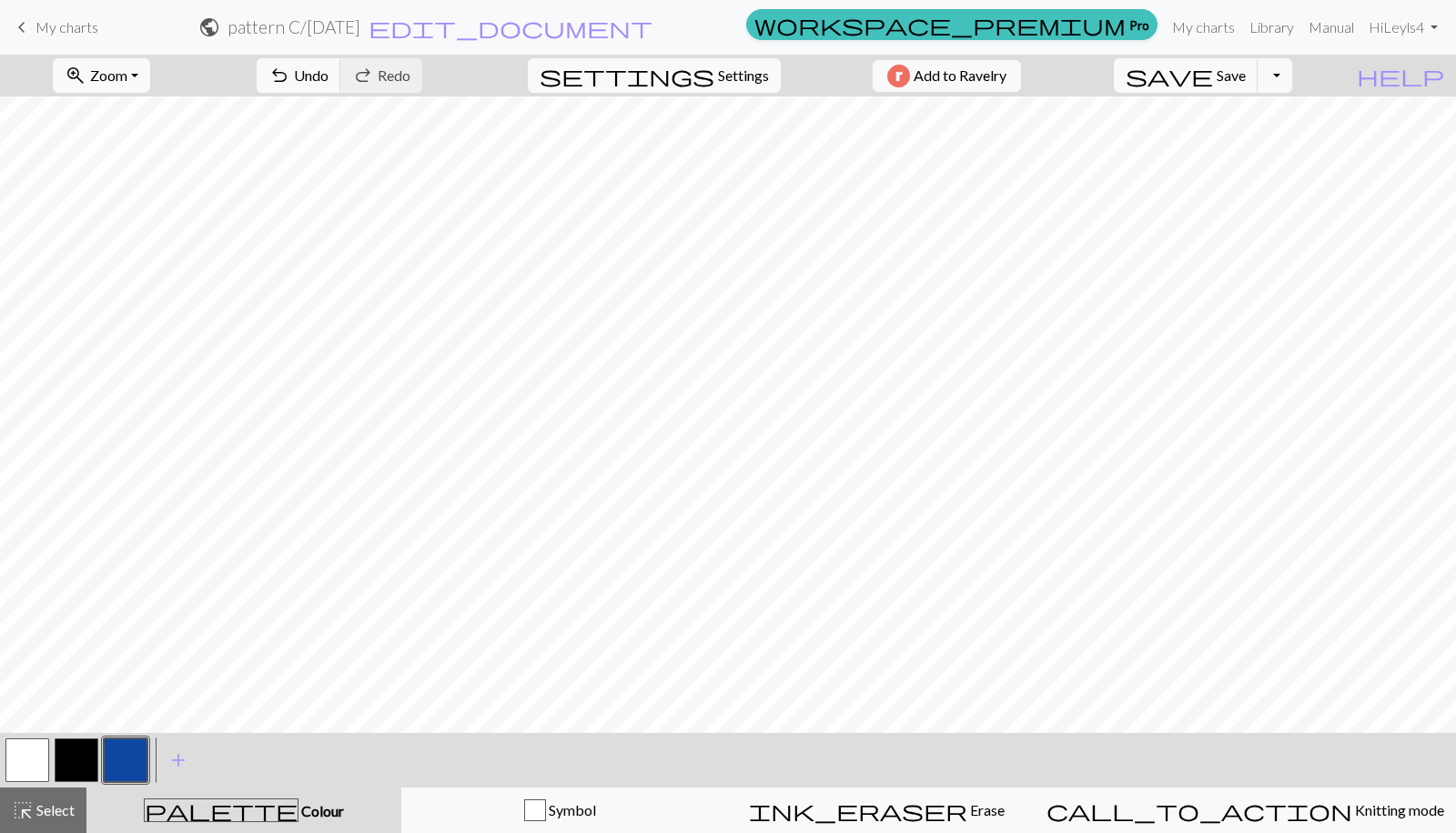
click at [90, 755] on button "button" at bounding box center [76, 760] width 43 height 43
click at [32, 760] on button "button" at bounding box center [28, 760] width 43 height 43
click at [134, 764] on button "button" at bounding box center [125, 760] width 43 height 43
click at [36, 763] on button "button" at bounding box center [28, 760] width 43 height 43
click at [79, 746] on button "button" at bounding box center [76, 760] width 43 height 43
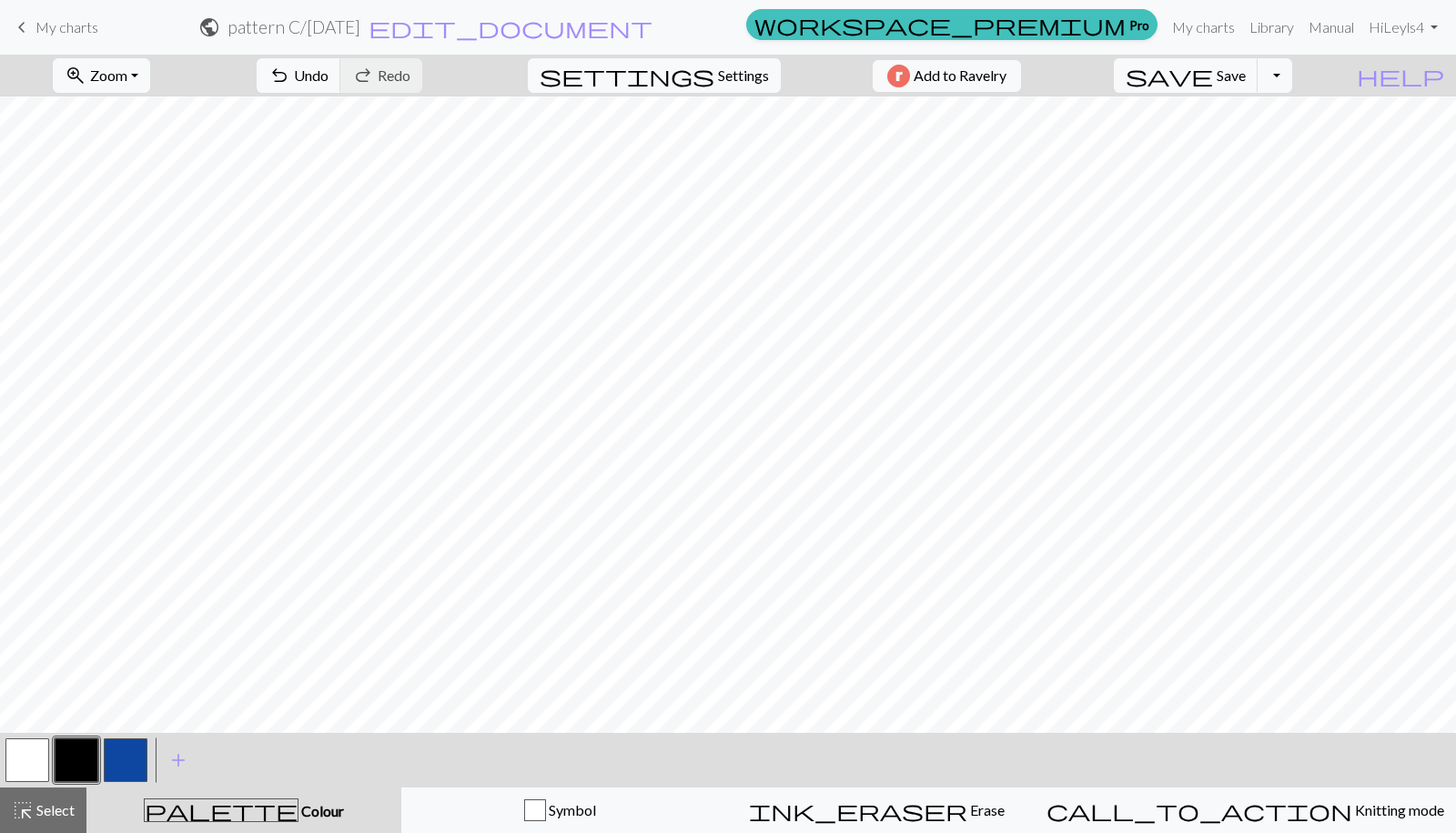
click at [87, 741] on button "button" at bounding box center [76, 760] width 43 height 43
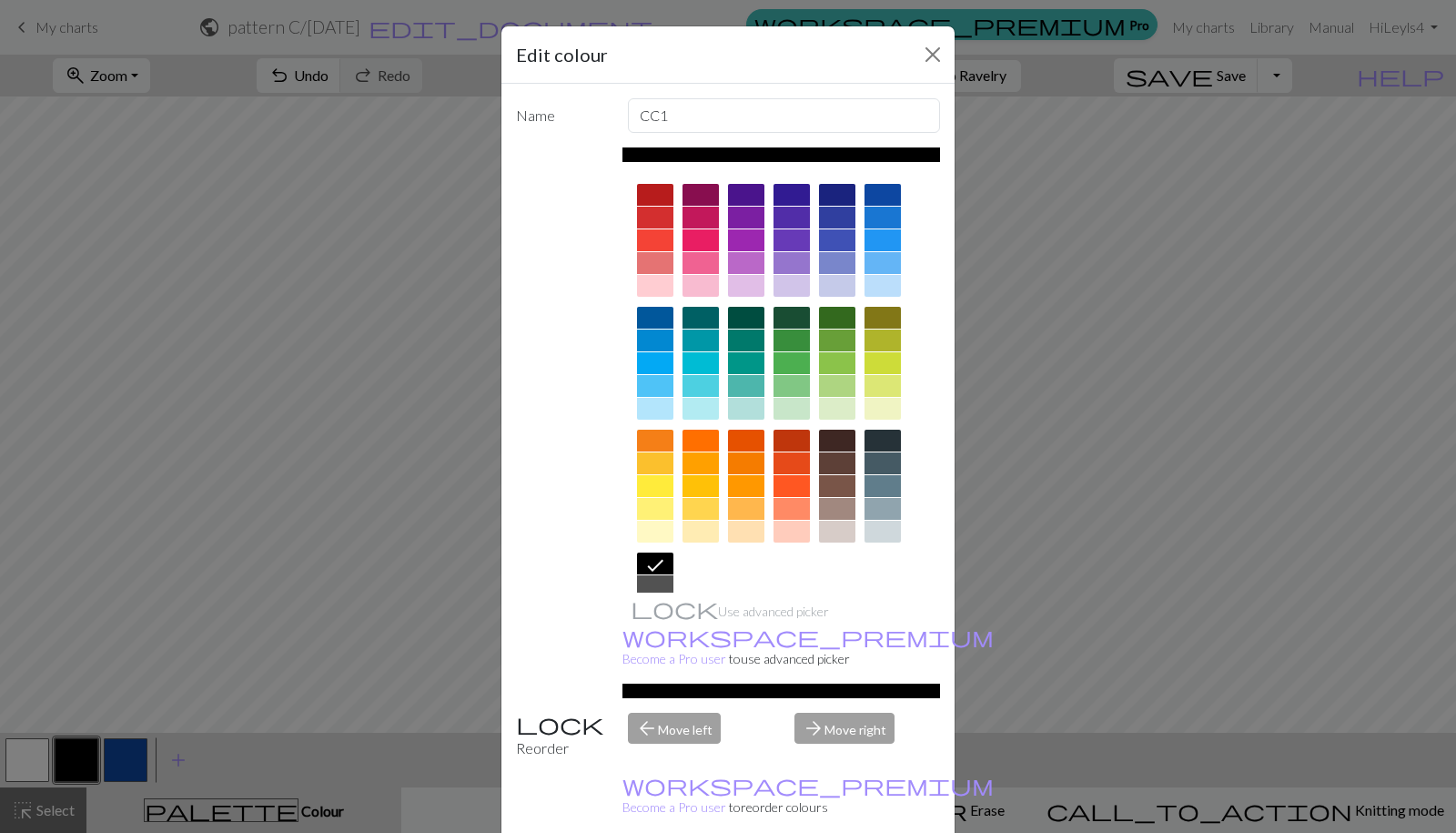
click at [1224, 575] on div "Edit colour Name CC1 Use advanced picker workspace_premium Become a Pro user to…" at bounding box center [728, 416] width 1456 height 833
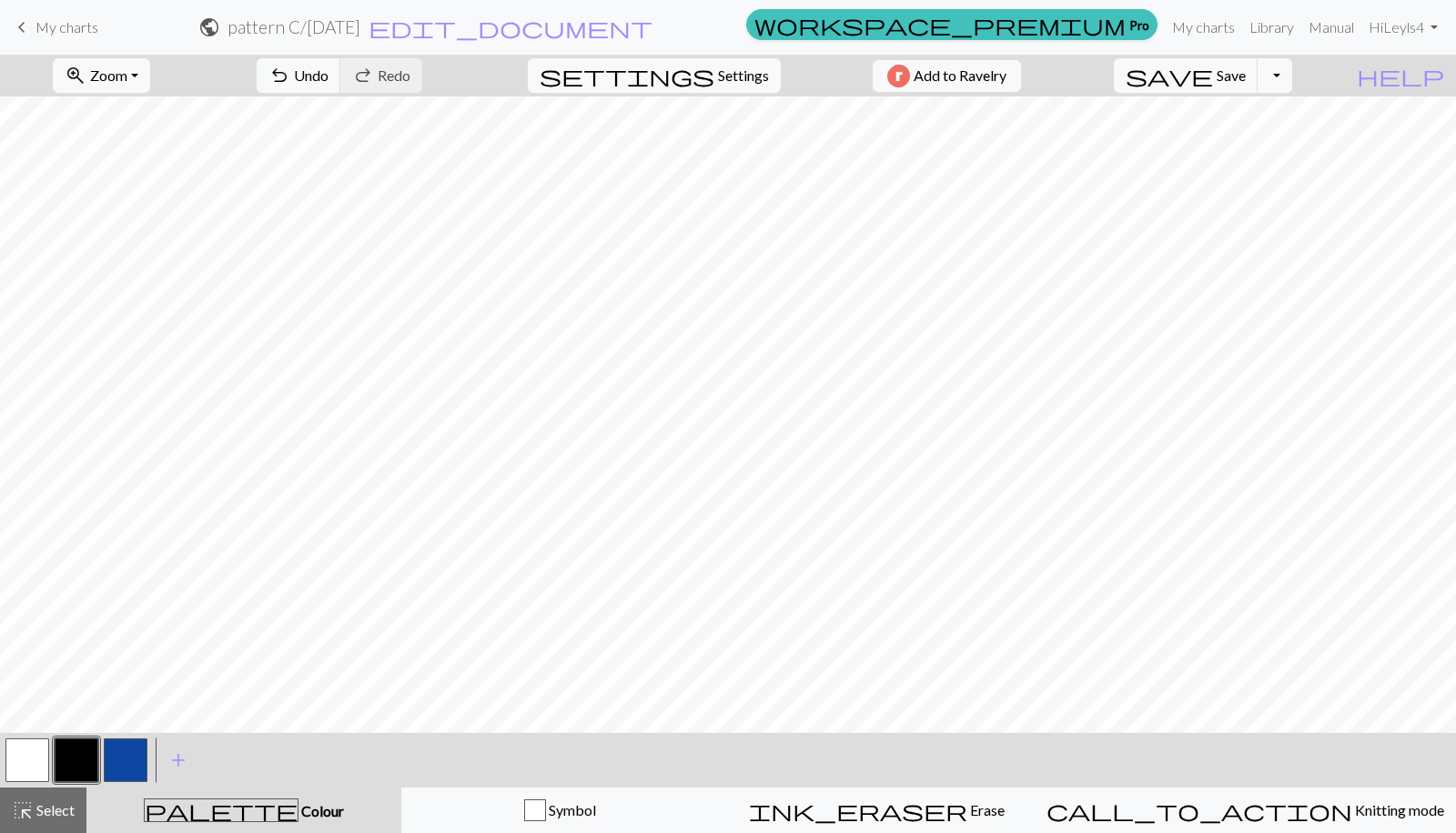
click at [29, 775] on button "button" at bounding box center [28, 760] width 43 height 43
click at [81, 753] on button "button" at bounding box center [76, 760] width 43 height 43
click at [42, 757] on button "button" at bounding box center [28, 760] width 43 height 43
click at [85, 750] on button "button" at bounding box center [76, 760] width 43 height 43
click at [29, 765] on button "button" at bounding box center [28, 760] width 43 height 43
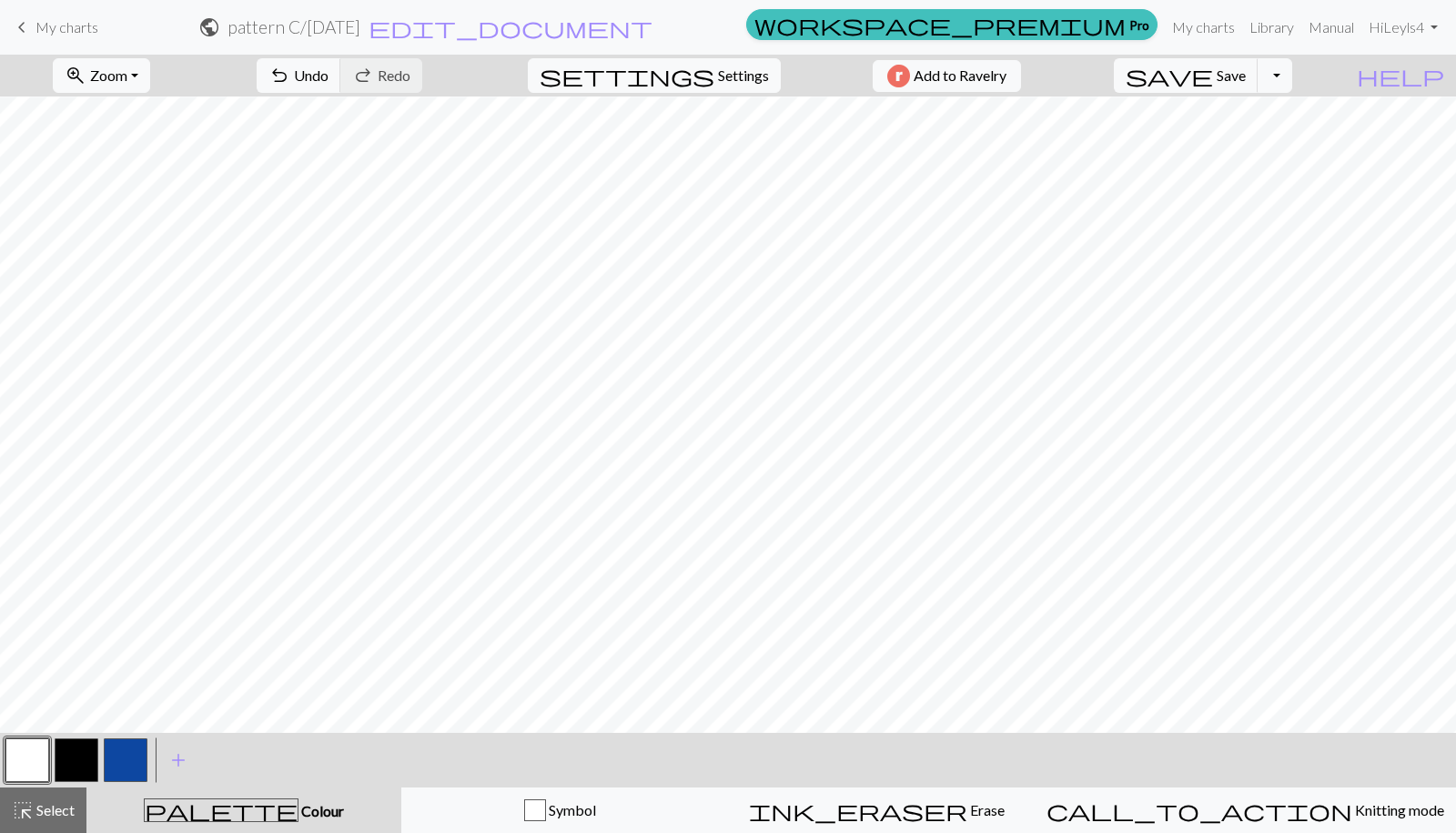
click at [75, 768] on button "button" at bounding box center [76, 760] width 43 height 43
click at [36, 760] on button "button" at bounding box center [28, 760] width 43 height 43
click at [77, 747] on button "button" at bounding box center [76, 760] width 43 height 43
click at [36, 752] on button "button" at bounding box center [28, 760] width 43 height 43
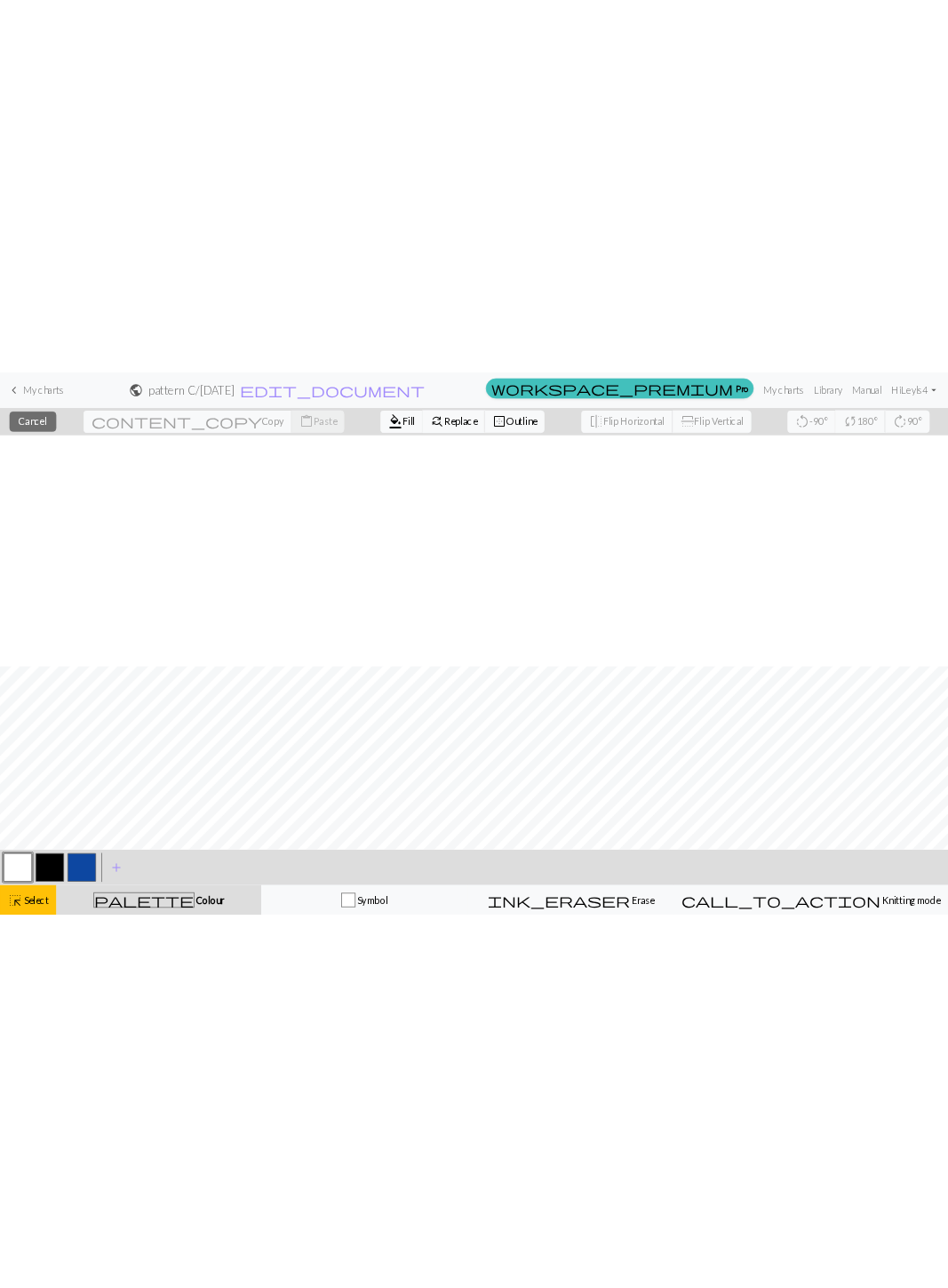
scroll to position [346, 329]
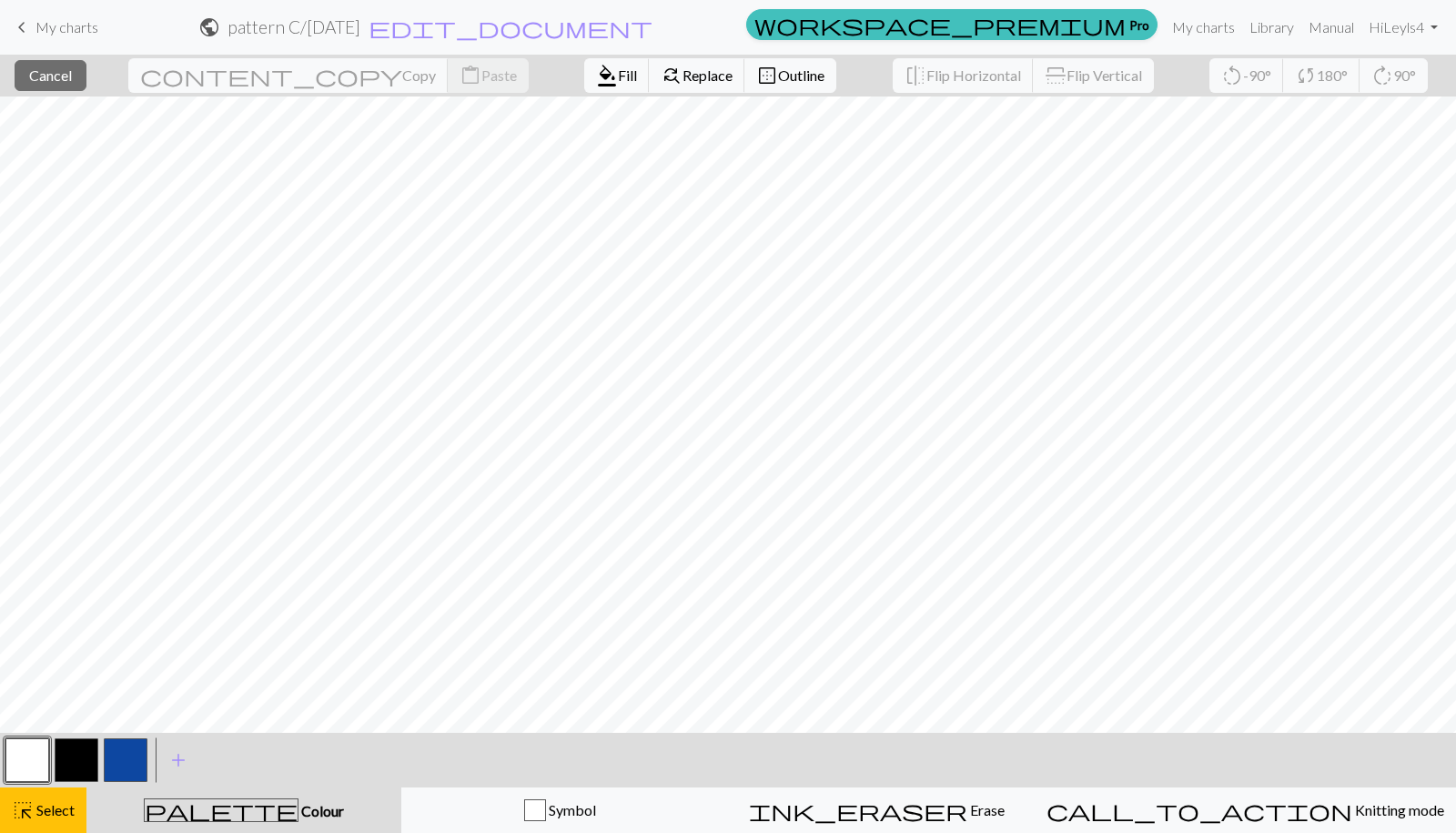
click at [85, 749] on button "button" at bounding box center [76, 760] width 43 height 43
click at [38, 764] on button "button" at bounding box center [28, 760] width 43 height 43
click at [597, 77] on span "format_color_fill" at bounding box center [607, 76] width 22 height 26
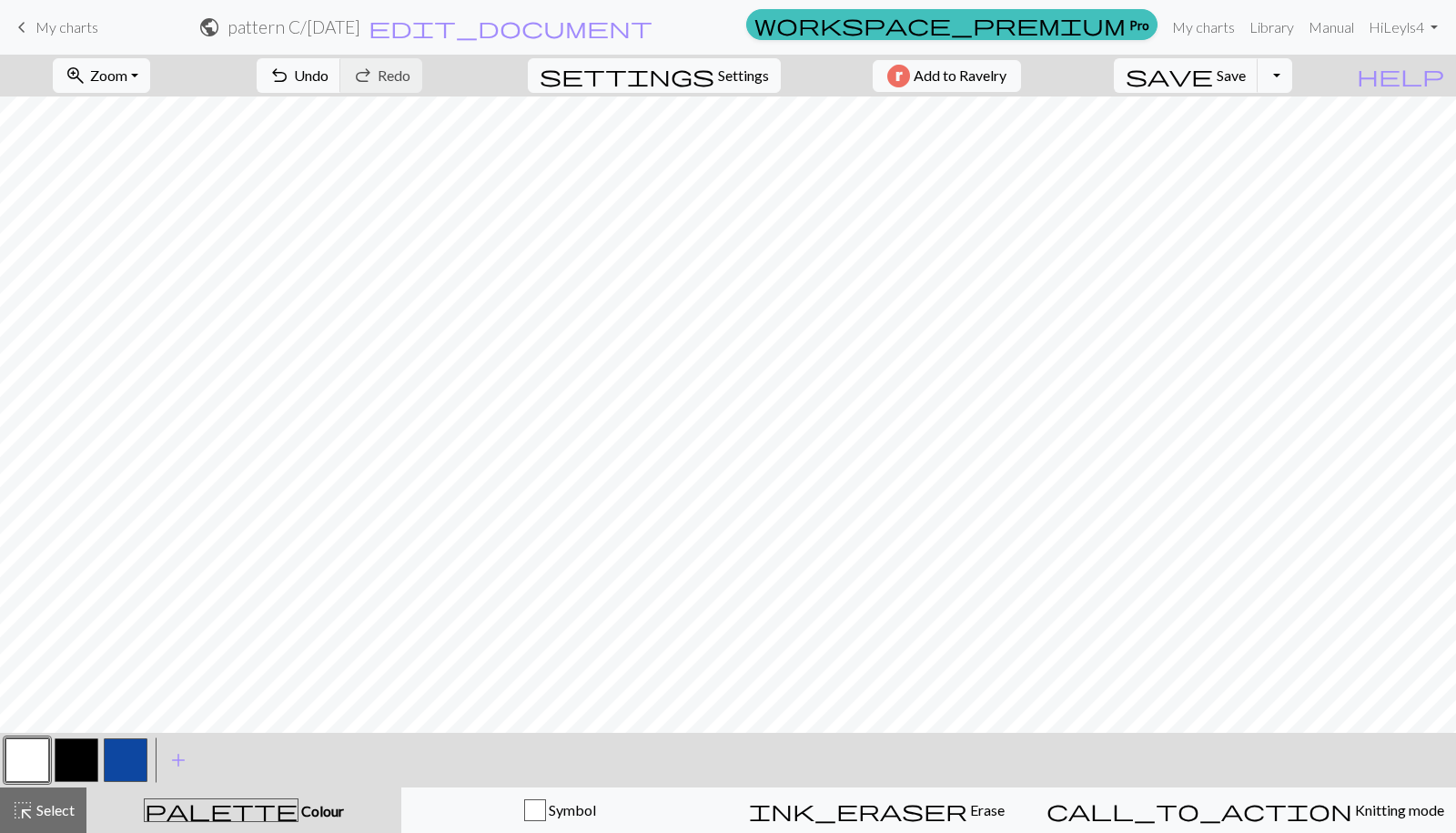
click at [80, 766] on button "button" at bounding box center [76, 760] width 43 height 43
click at [34, 764] on button "button" at bounding box center [28, 760] width 43 height 43
click at [83, 766] on button "button" at bounding box center [76, 760] width 43 height 43
click at [22, 763] on button "button" at bounding box center [28, 760] width 43 height 43
click at [74, 768] on button "button" at bounding box center [76, 760] width 43 height 43
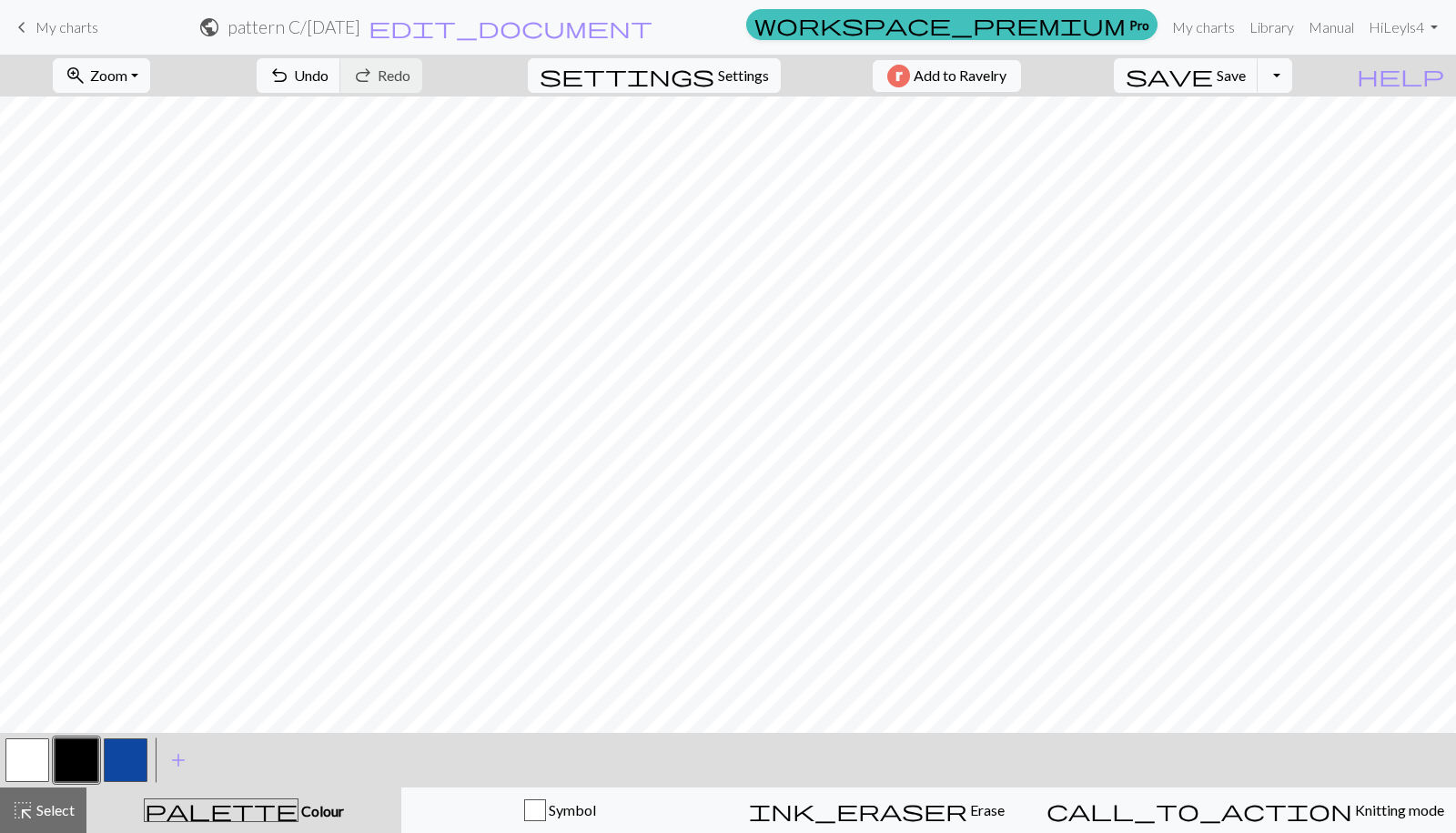
click at [28, 755] on button "button" at bounding box center [28, 760] width 43 height 43
click at [85, 748] on button "button" at bounding box center [76, 760] width 43 height 43
click at [329, 75] on span "Undo" at bounding box center [311, 75] width 35 height 18
click at [30, 758] on button "button" at bounding box center [28, 760] width 43 height 43
click at [75, 746] on button "button" at bounding box center [76, 760] width 43 height 43
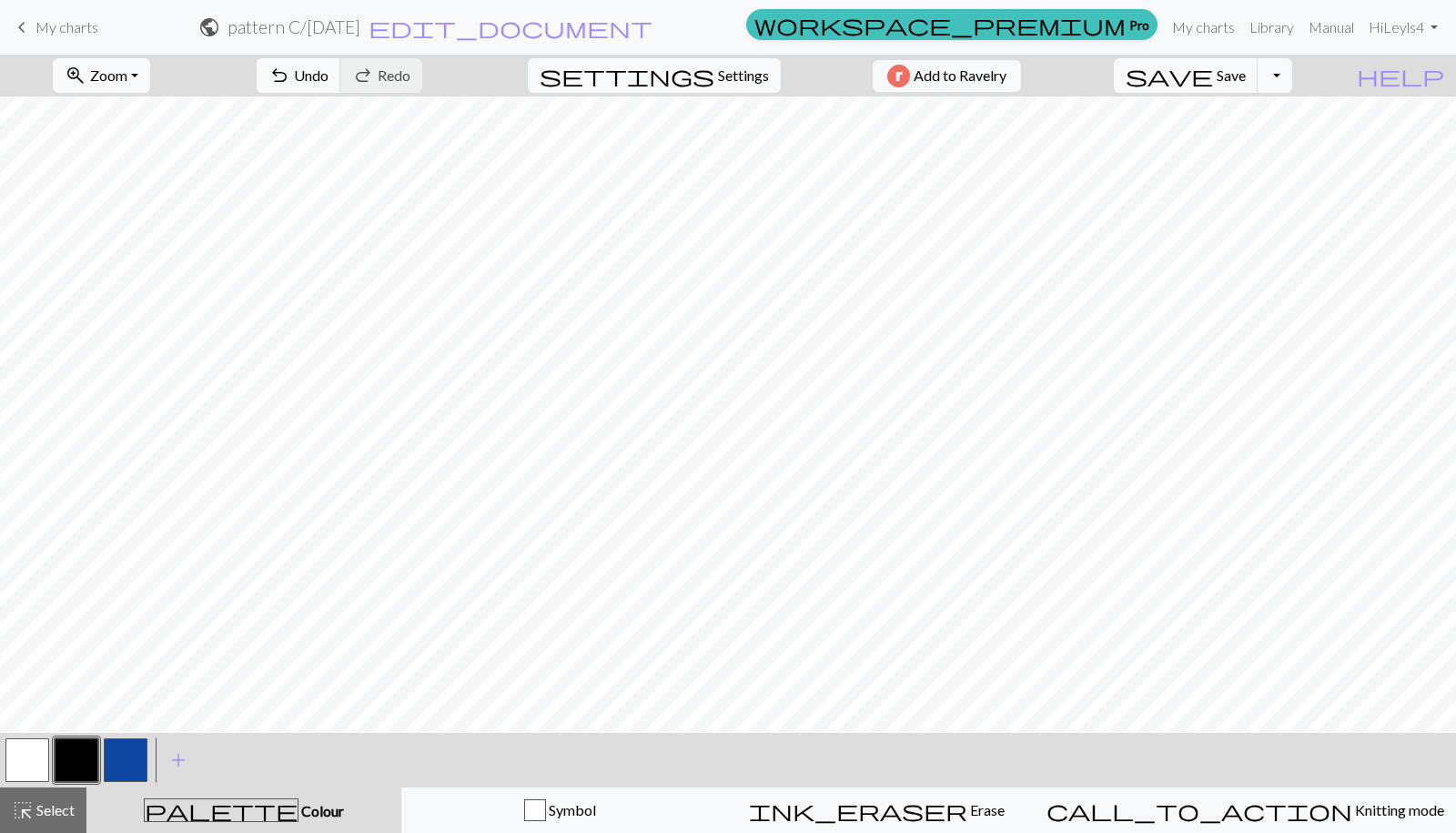
click at [28, 762] on button "button" at bounding box center [28, 760] width 43 height 43
click at [78, 760] on button "button" at bounding box center [76, 760] width 43 height 43
click at [23, 762] on button "button" at bounding box center [28, 760] width 43 height 43
click at [73, 758] on button "button" at bounding box center [76, 760] width 43 height 43
click at [329, 72] on span "Undo" at bounding box center [311, 75] width 35 height 18
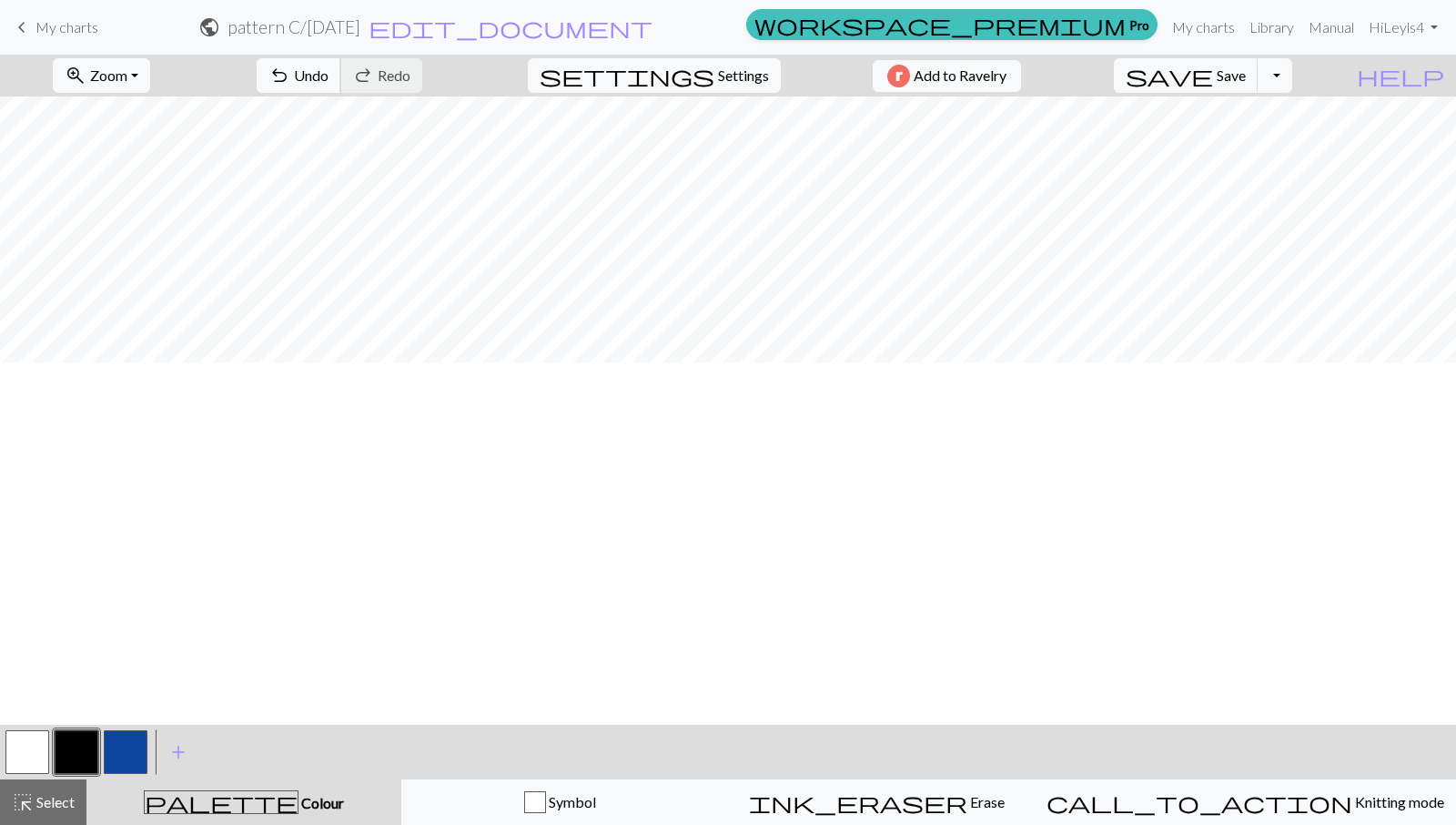
scroll to position [0, 337]
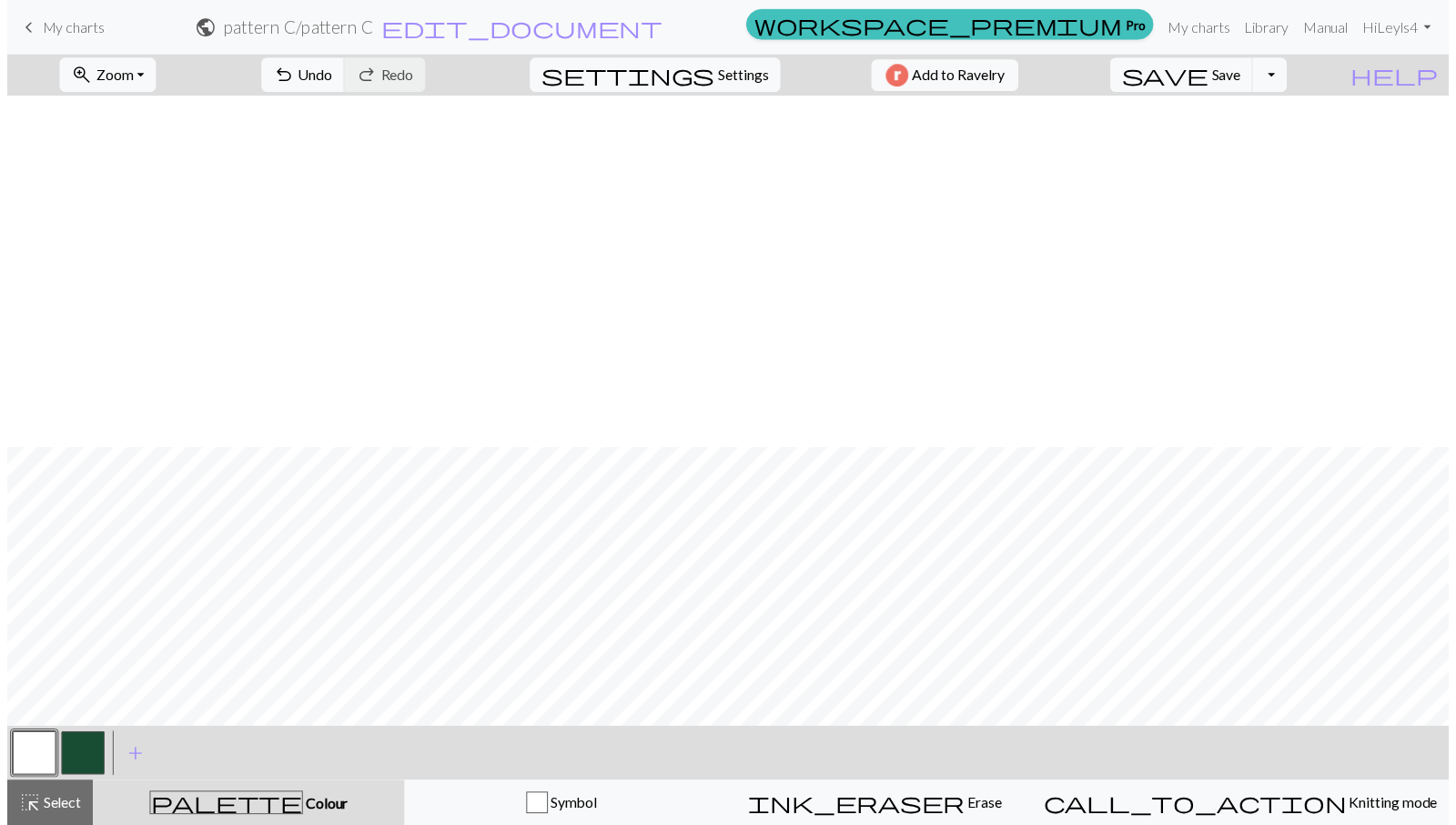
scroll to position [355, 0]
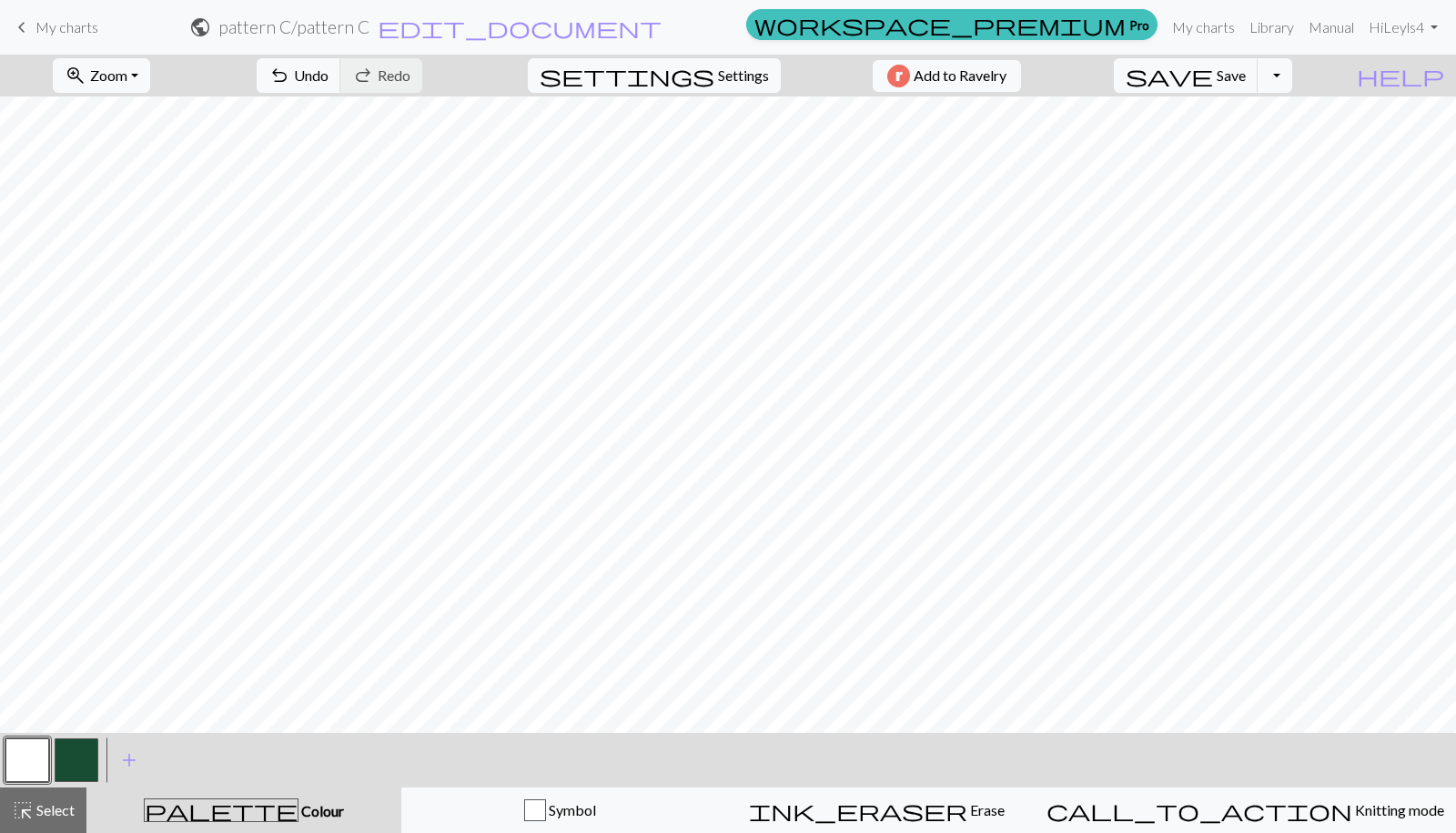
click at [90, 770] on button "button" at bounding box center [76, 760] width 43 height 43
